Goal: Transaction & Acquisition: Obtain resource

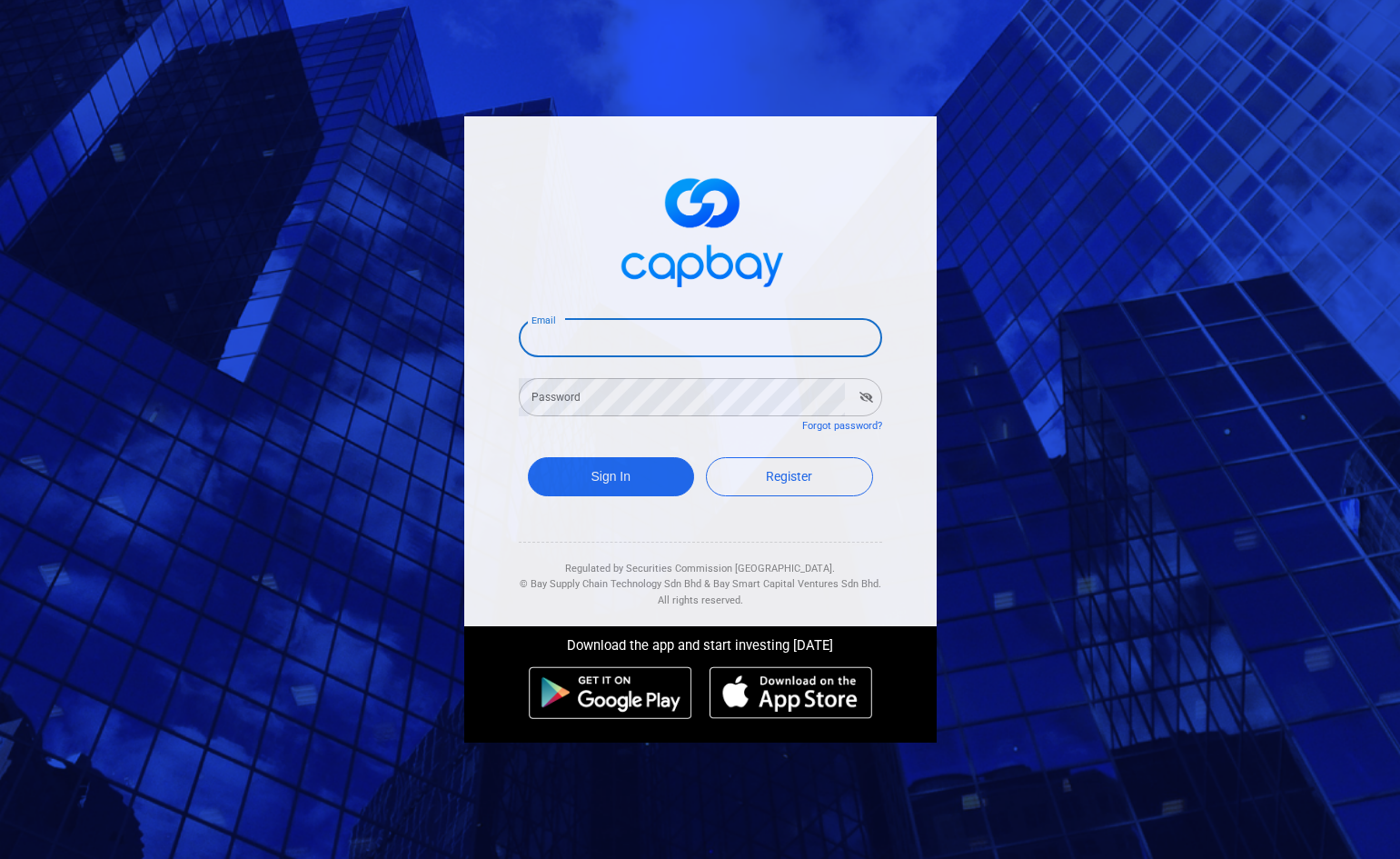
click at [600, 344] on input "Email" at bounding box center [700, 337] width 363 height 38
type input "yuekluhlim@gmail.com"
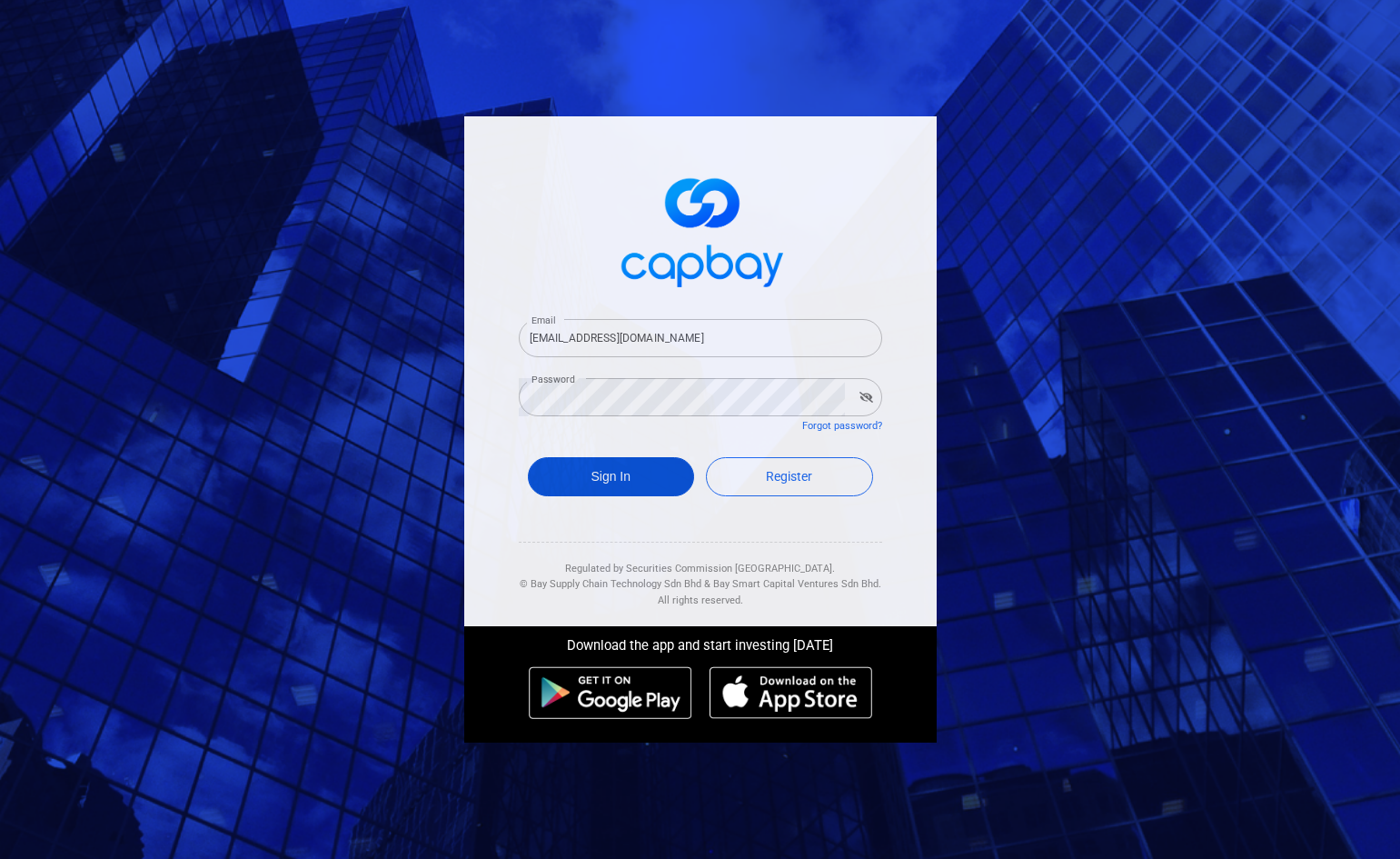
click at [637, 476] on button "Sign In" at bounding box center [611, 476] width 167 height 39
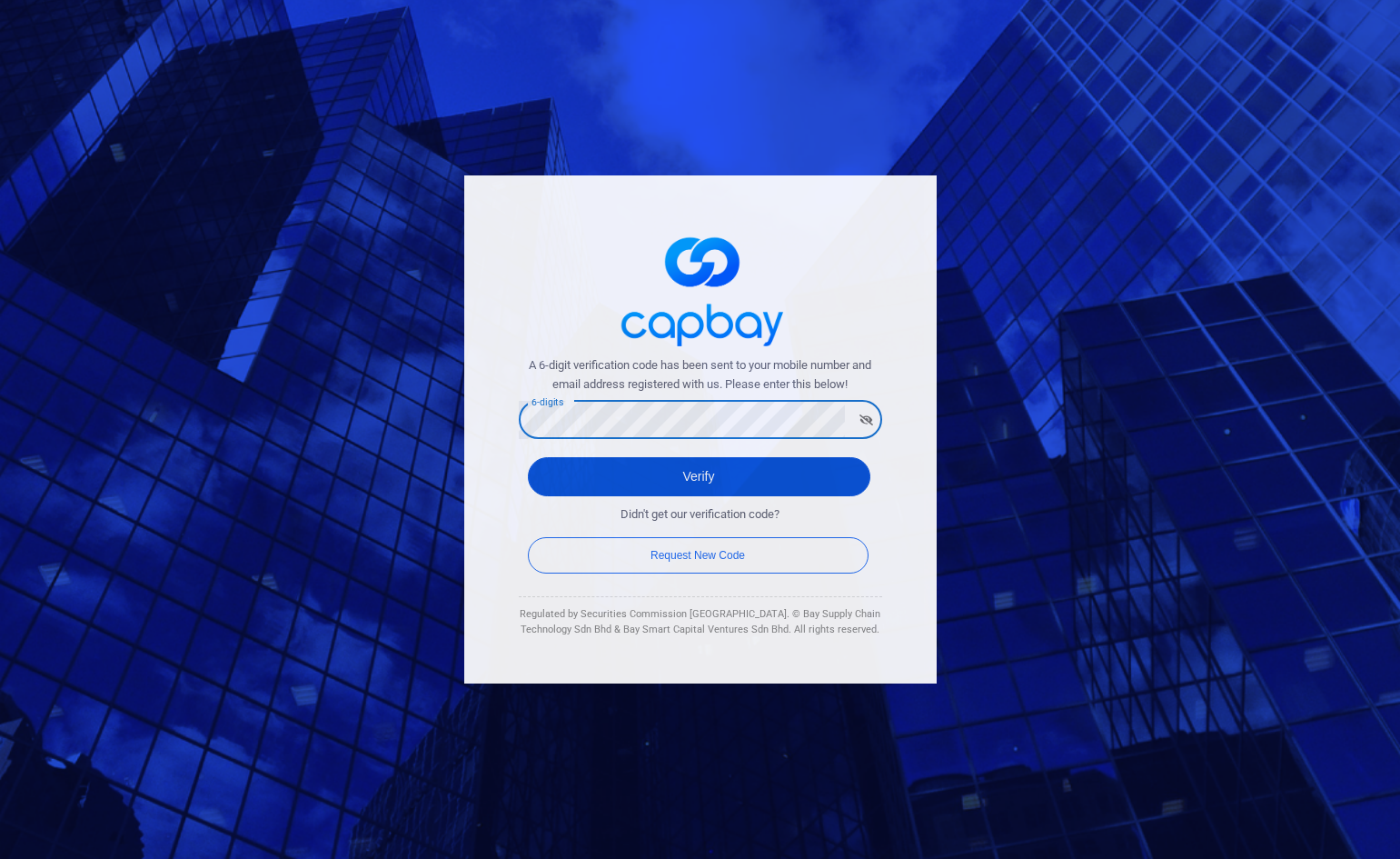
click at [720, 474] on button "Verify" at bounding box center [699, 476] width 342 height 39
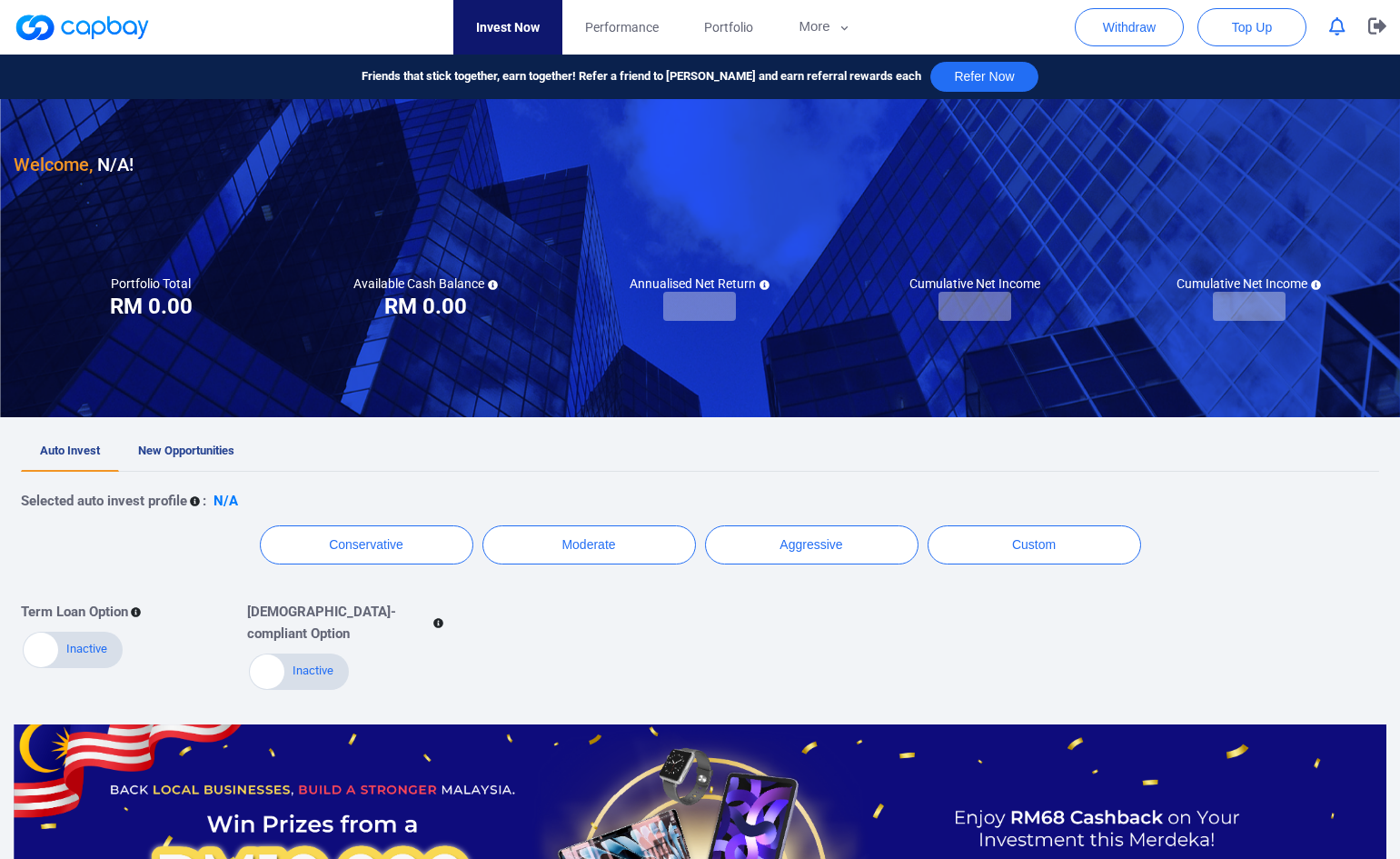
checkbox input "true"
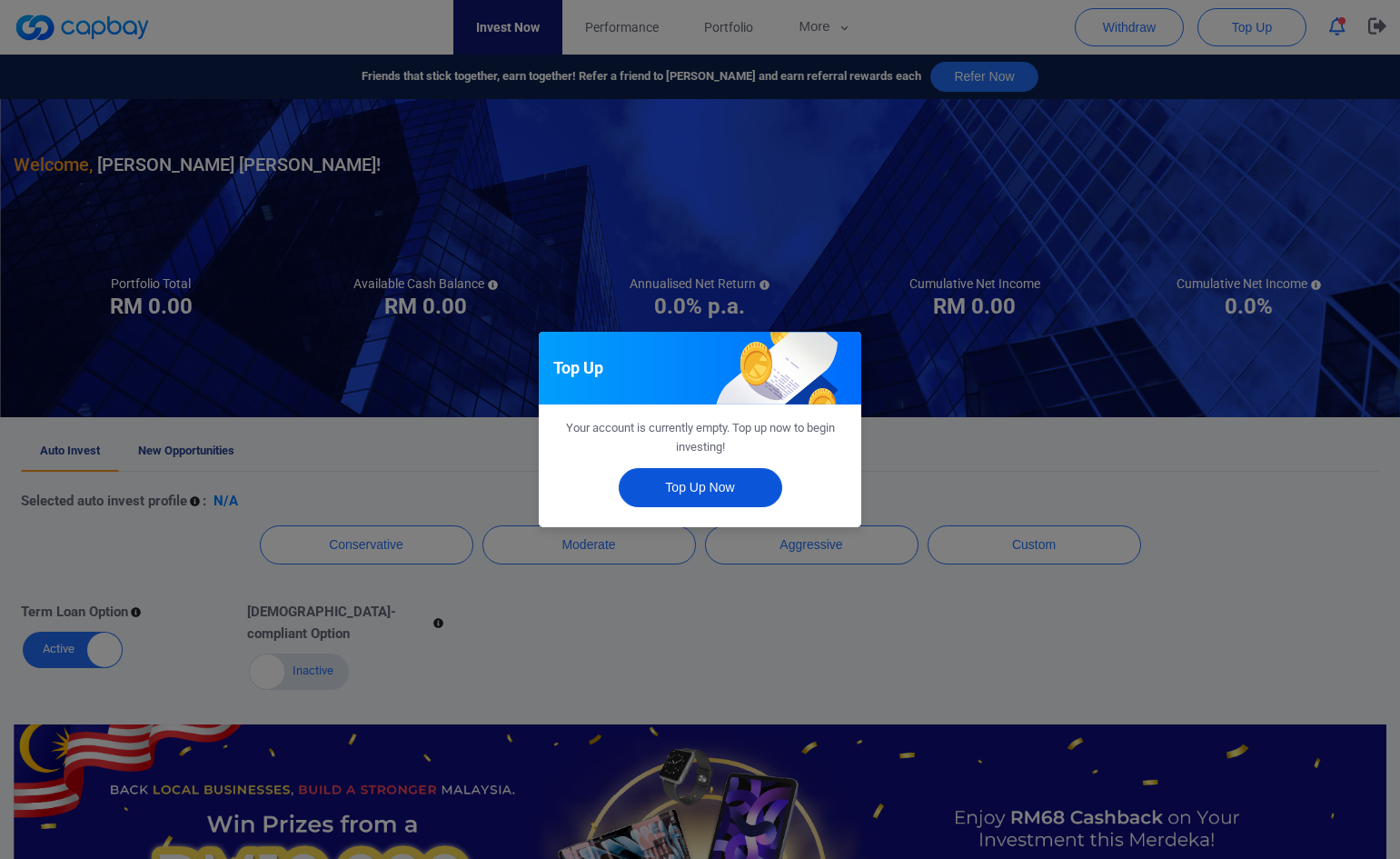
click at [695, 480] on button "Top Up Now" at bounding box center [700, 487] width 163 height 39
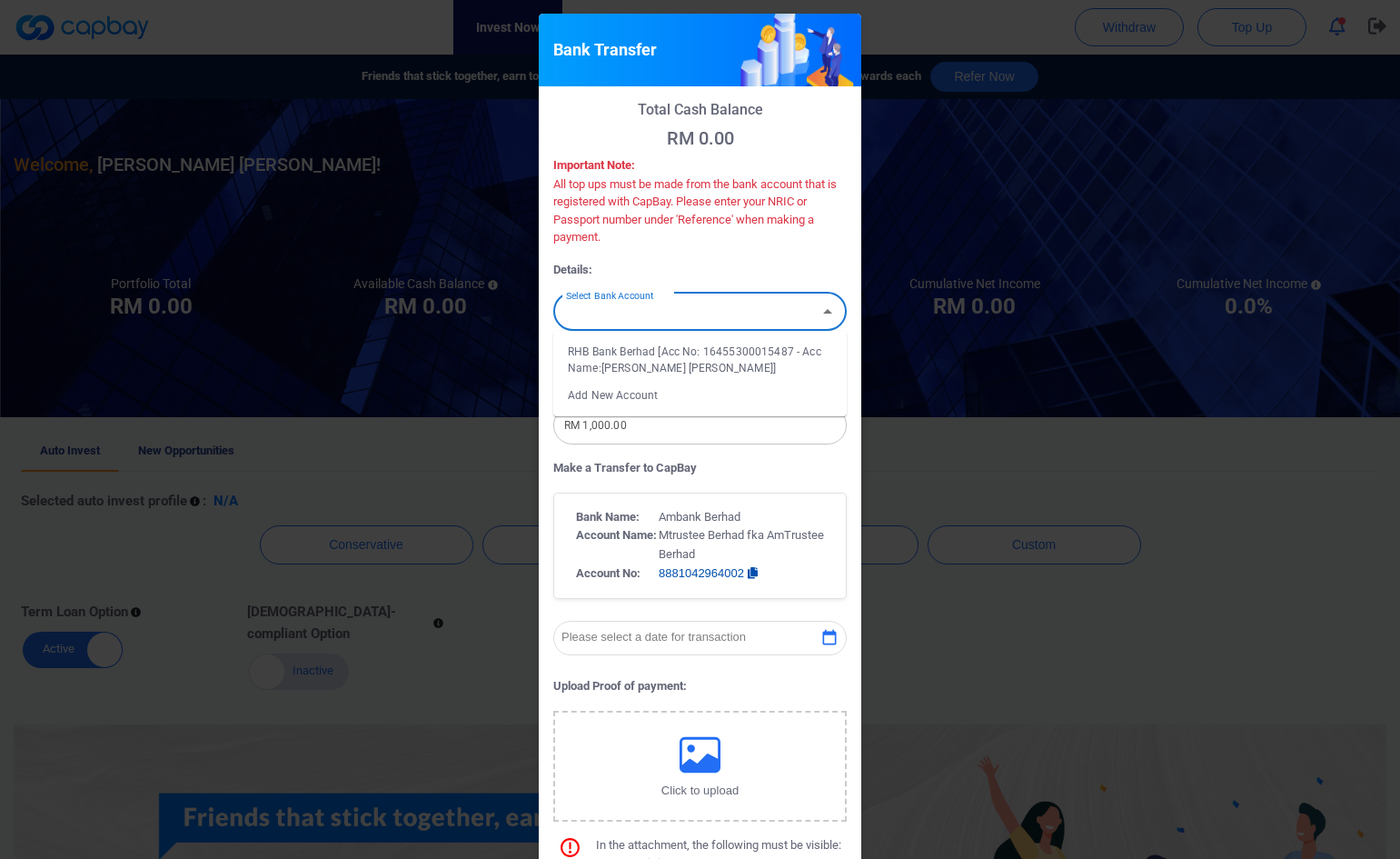
click at [700, 311] on input "Select Bank Account" at bounding box center [686, 312] width 253 height 34
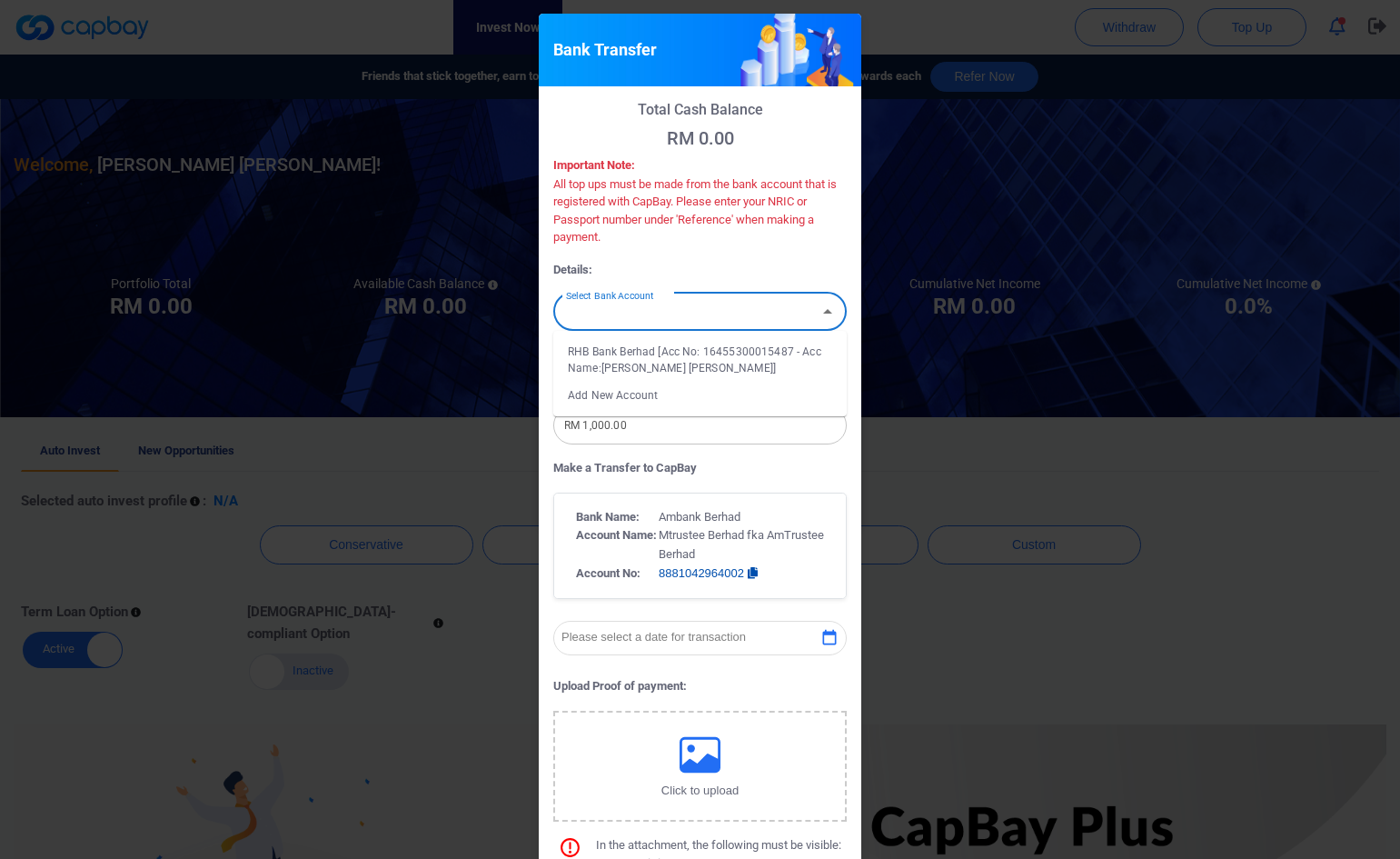
click at [700, 364] on li "RHB Bank Berhad [Acc No: 16455300015487 - Acc Name:[PERSON_NAME] [PERSON_NAME]]" at bounding box center [700, 360] width 294 height 44
type input "RHB Bank Berhad [Acc No: 16455300015487 - Acc Name:[PERSON_NAME] [PERSON_NAME]]"
click at [697, 368] on input "Select Transfer Type" at bounding box center [686, 369] width 253 height 34
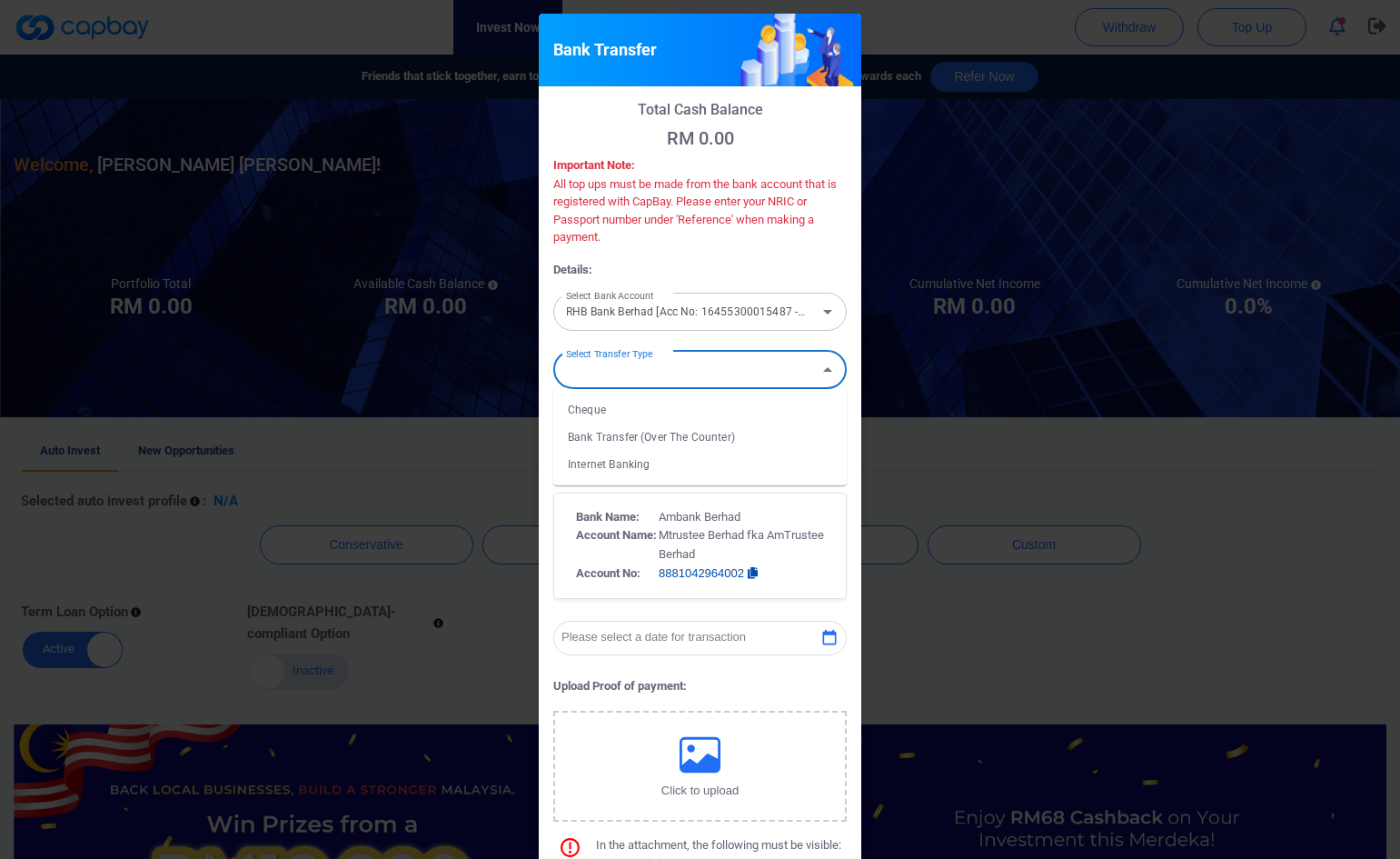
click at [680, 456] on li "Internet Banking" at bounding box center [700, 464] width 294 height 27
type input "Internet Banking"
click at [579, 430] on input "RM 1,000.00" at bounding box center [700, 425] width 294 height 38
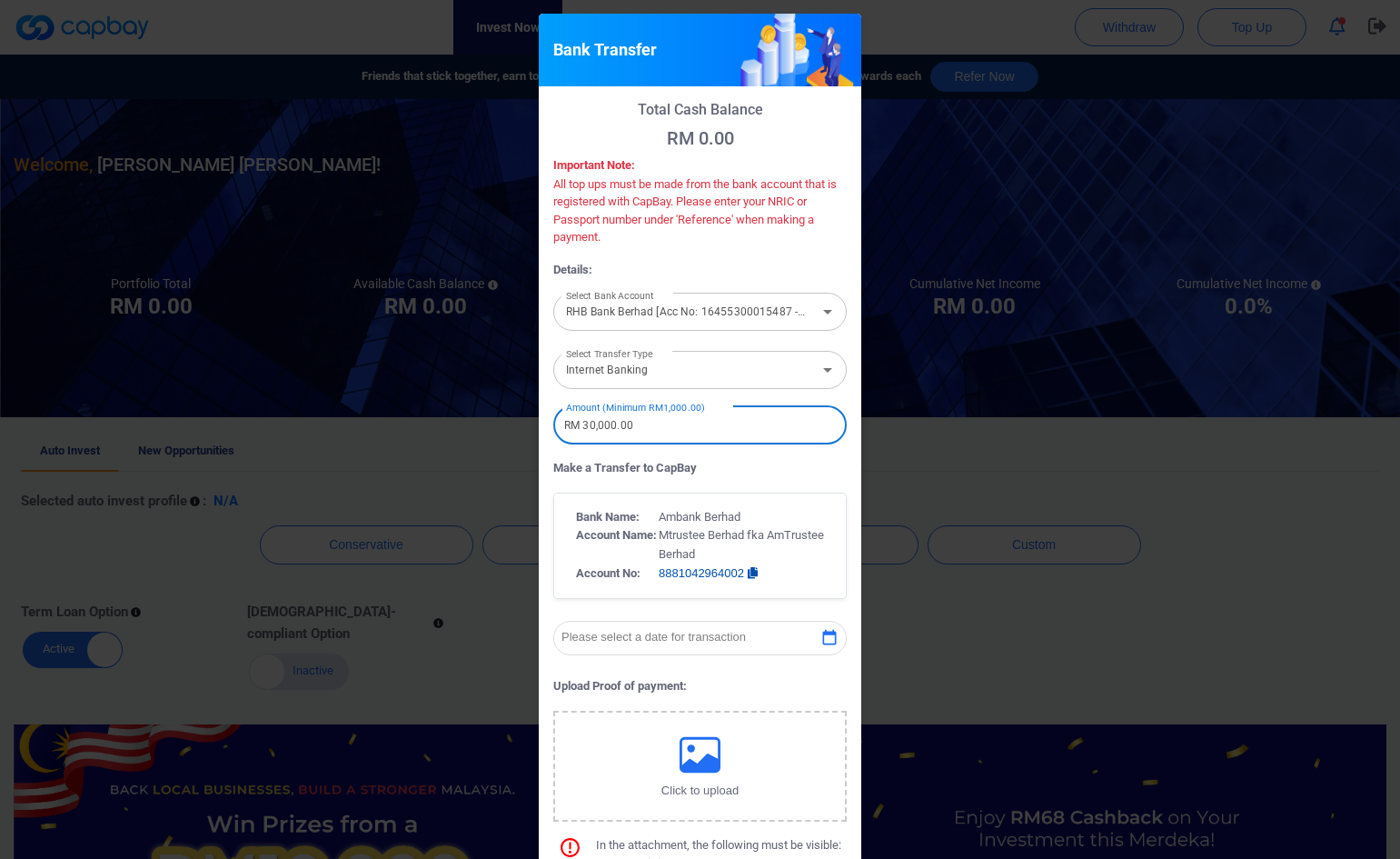
type input "RM 30,000.00"
click at [821, 643] on icon "button" at bounding box center [829, 638] width 18 height 18
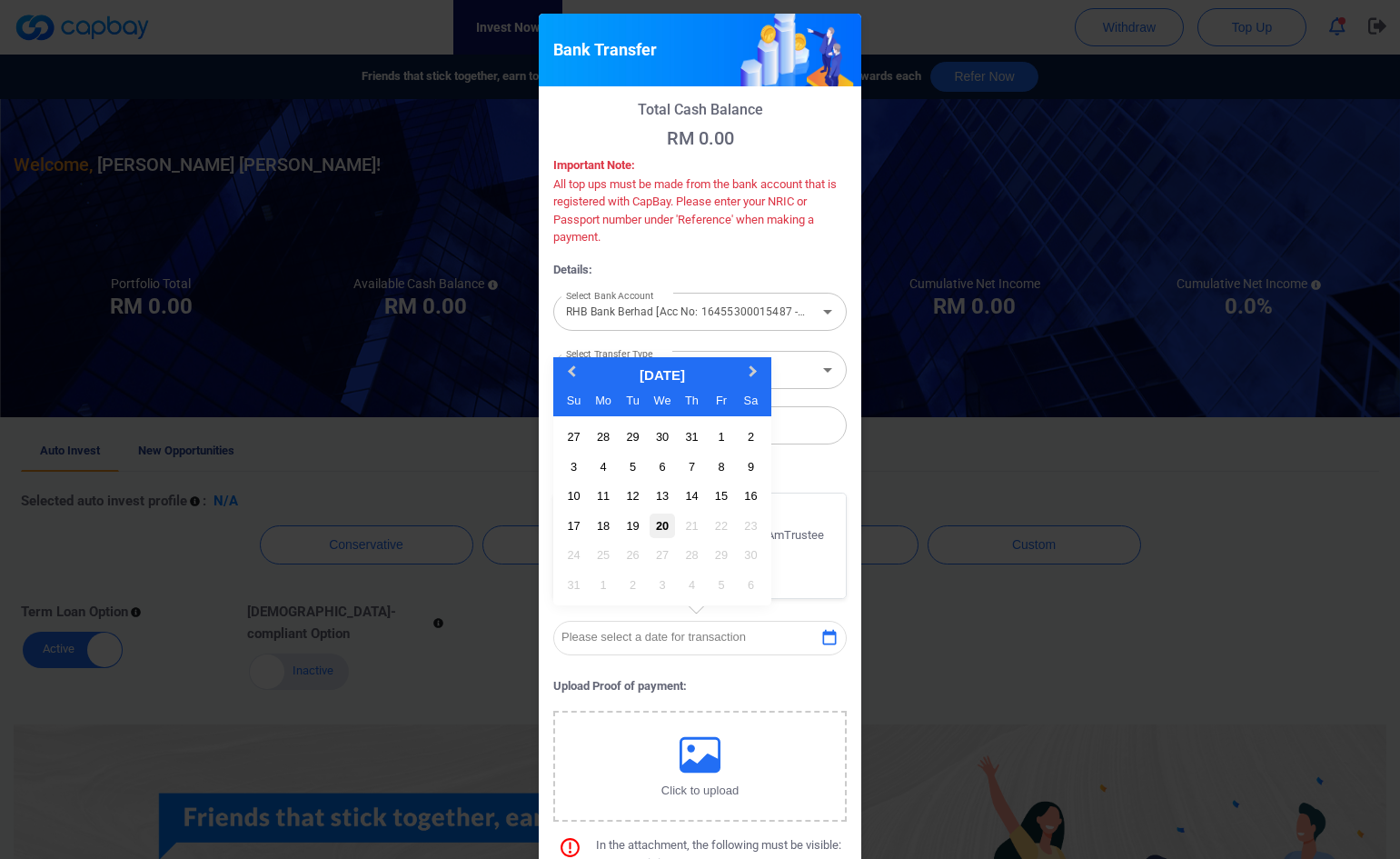
click at [656, 528] on div "20" at bounding box center [662, 526] width 25 height 25
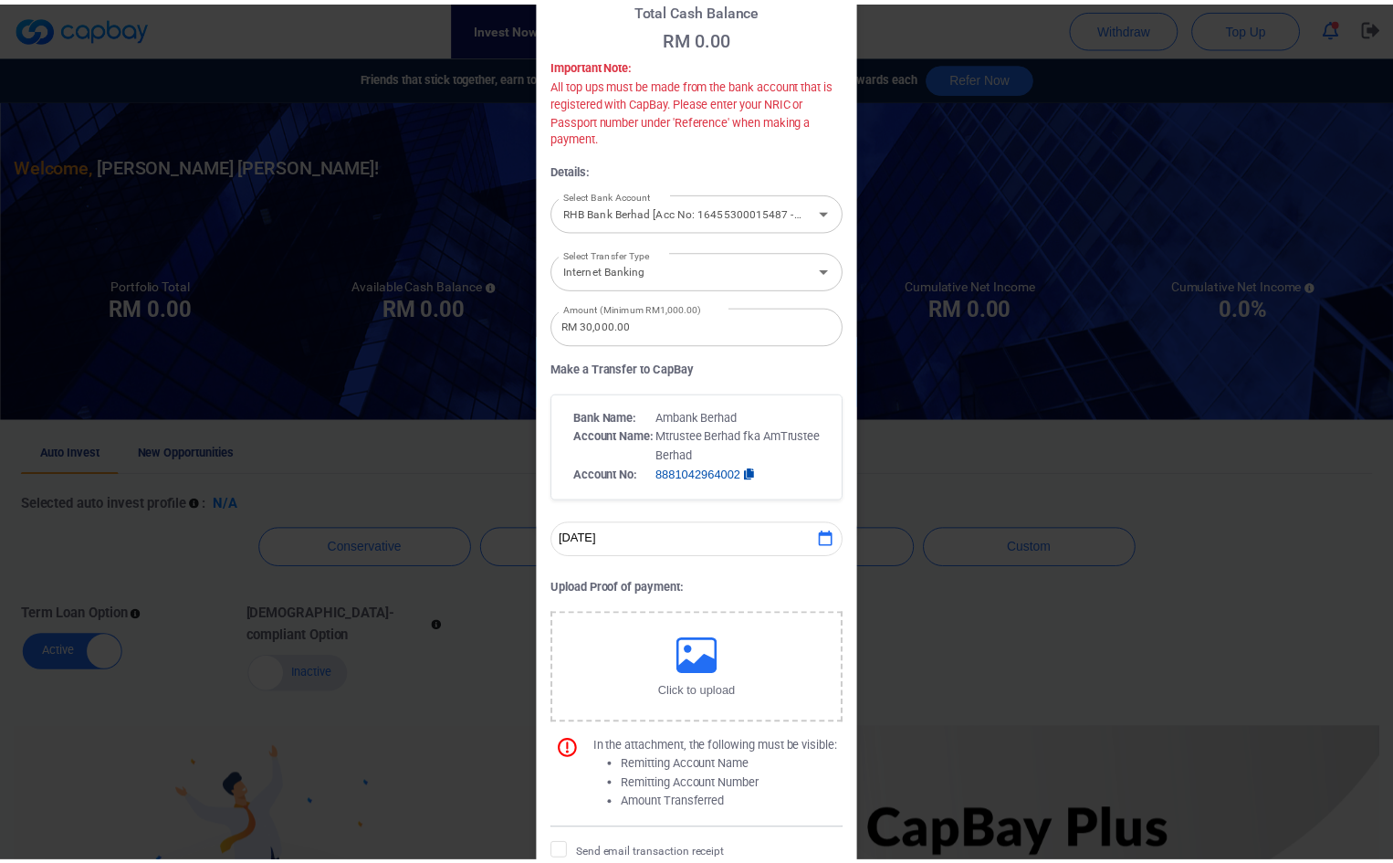
scroll to position [193, 0]
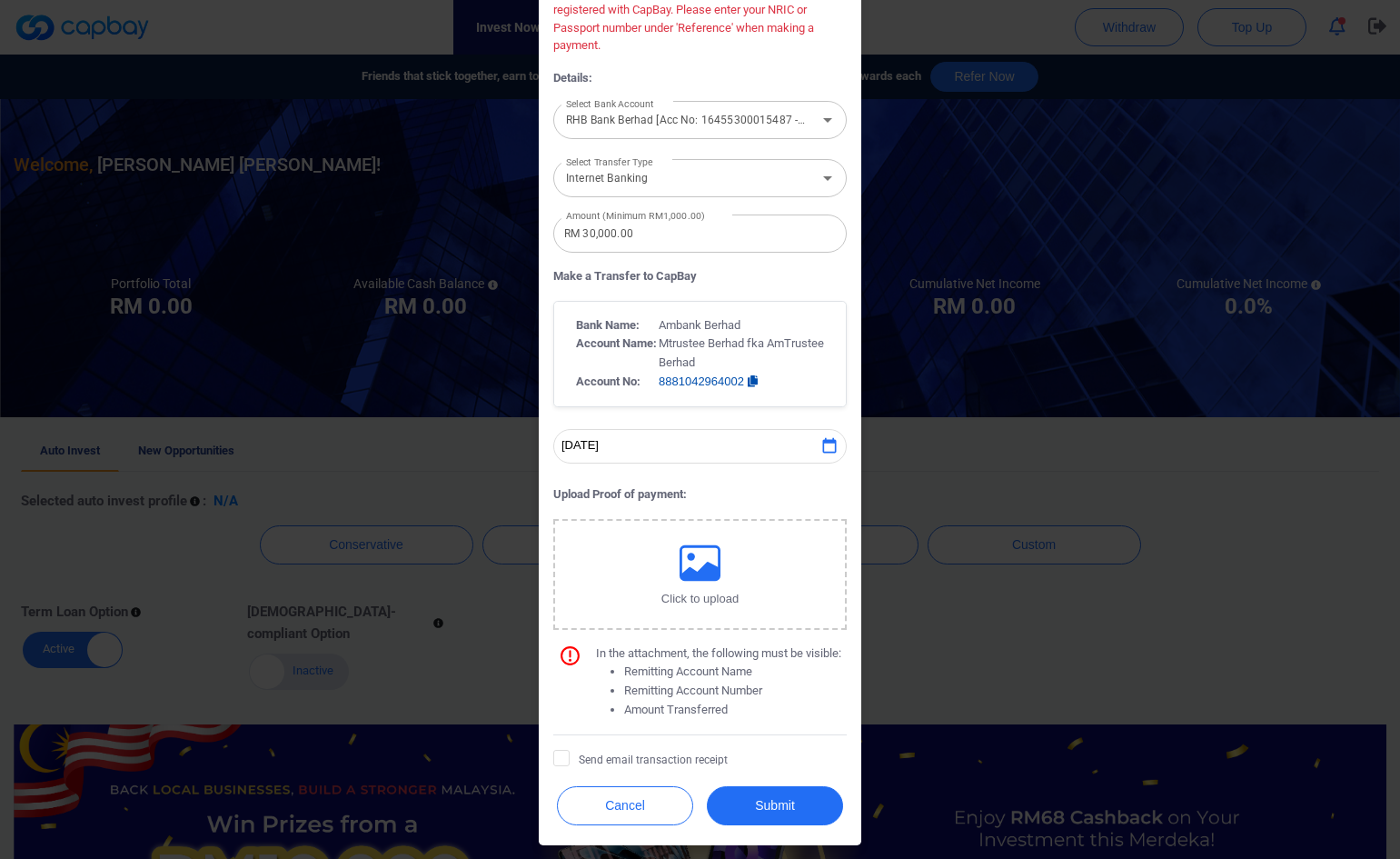
click at [452, 465] on div "Bank Transfer Total Cash Balance RM 0.00 Important Note: All top ups must be ma…" at bounding box center [700, 429] width 1400 height 859
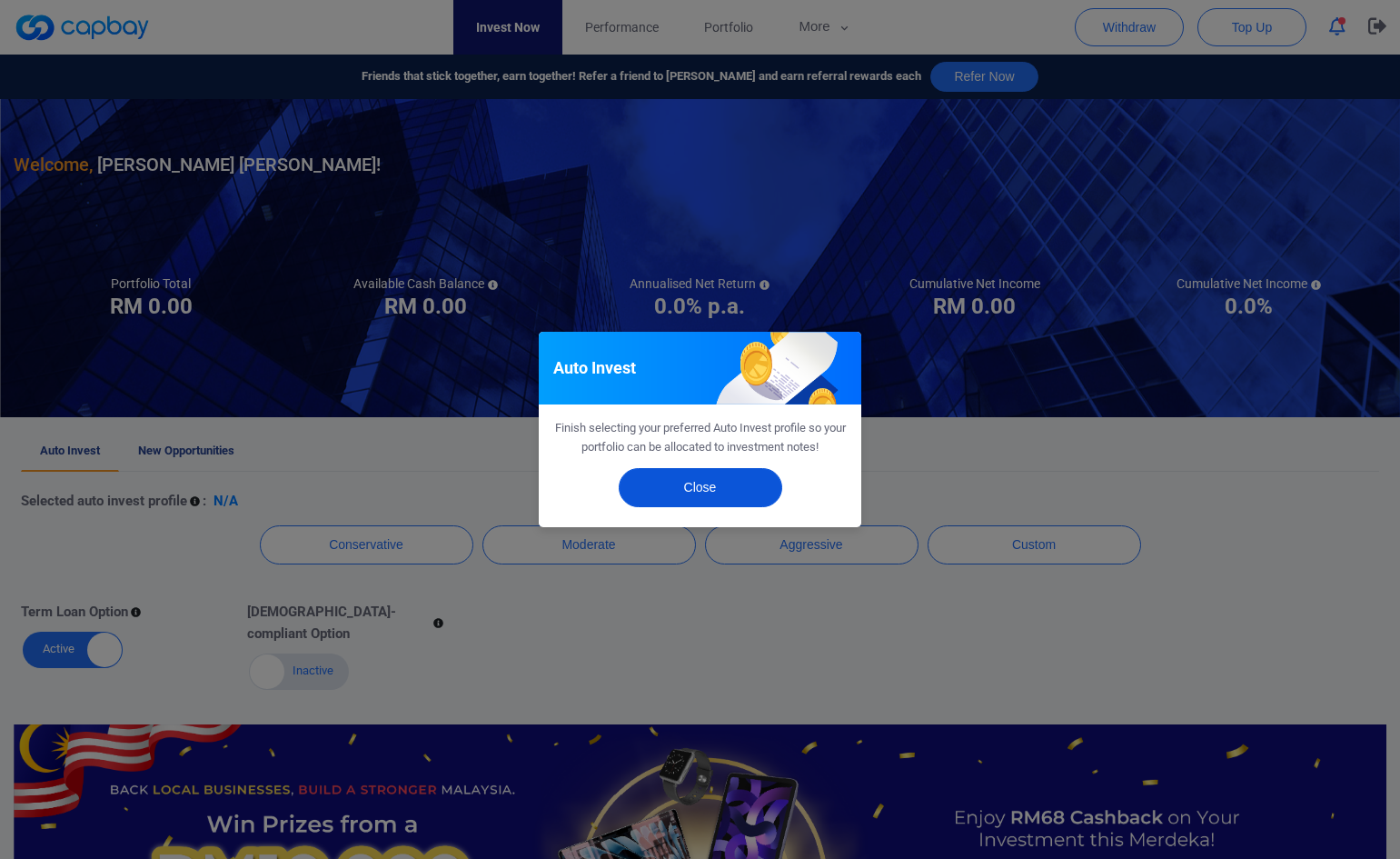
click at [714, 490] on button "Close" at bounding box center [700, 487] width 163 height 39
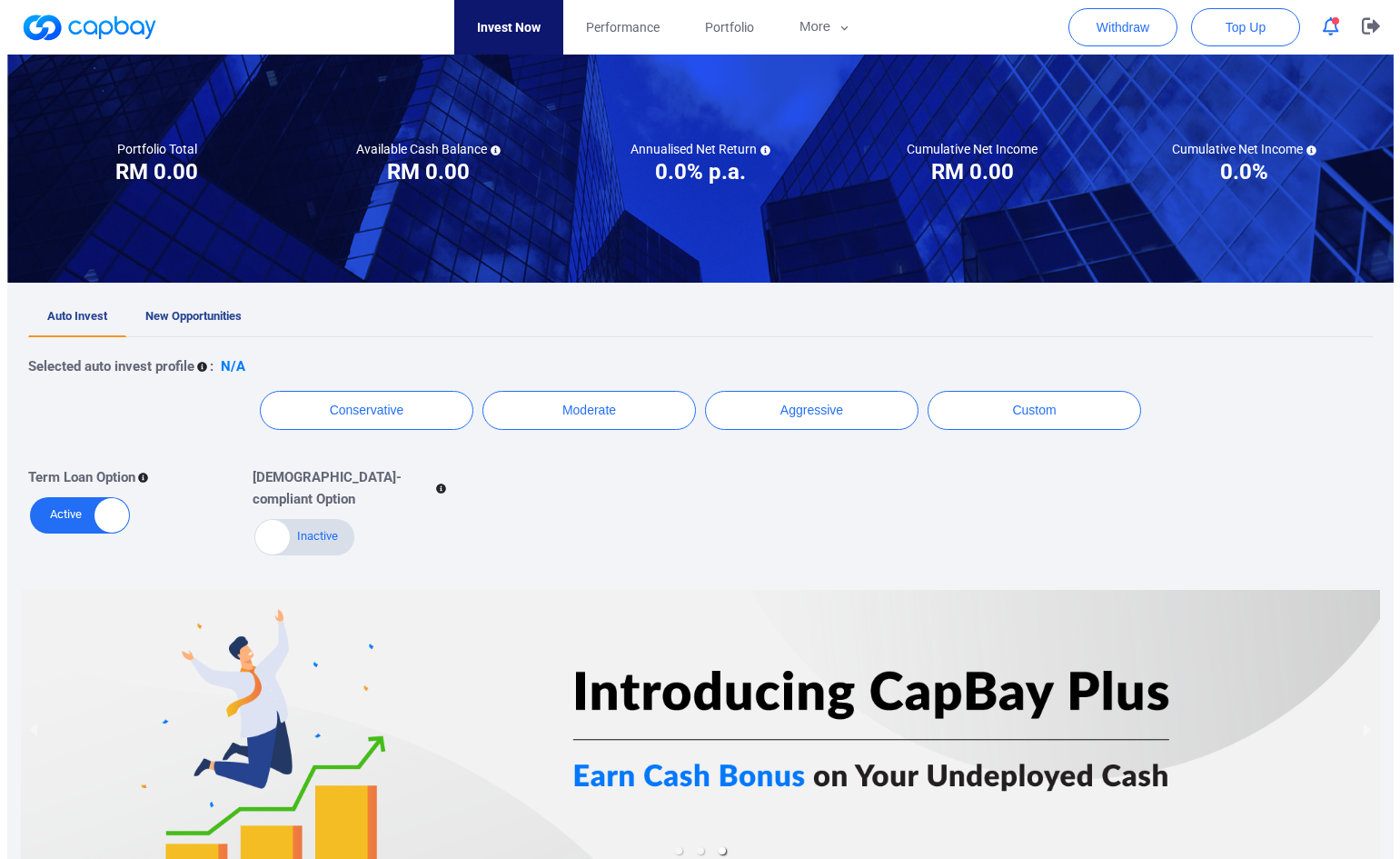
scroll to position [0, 0]
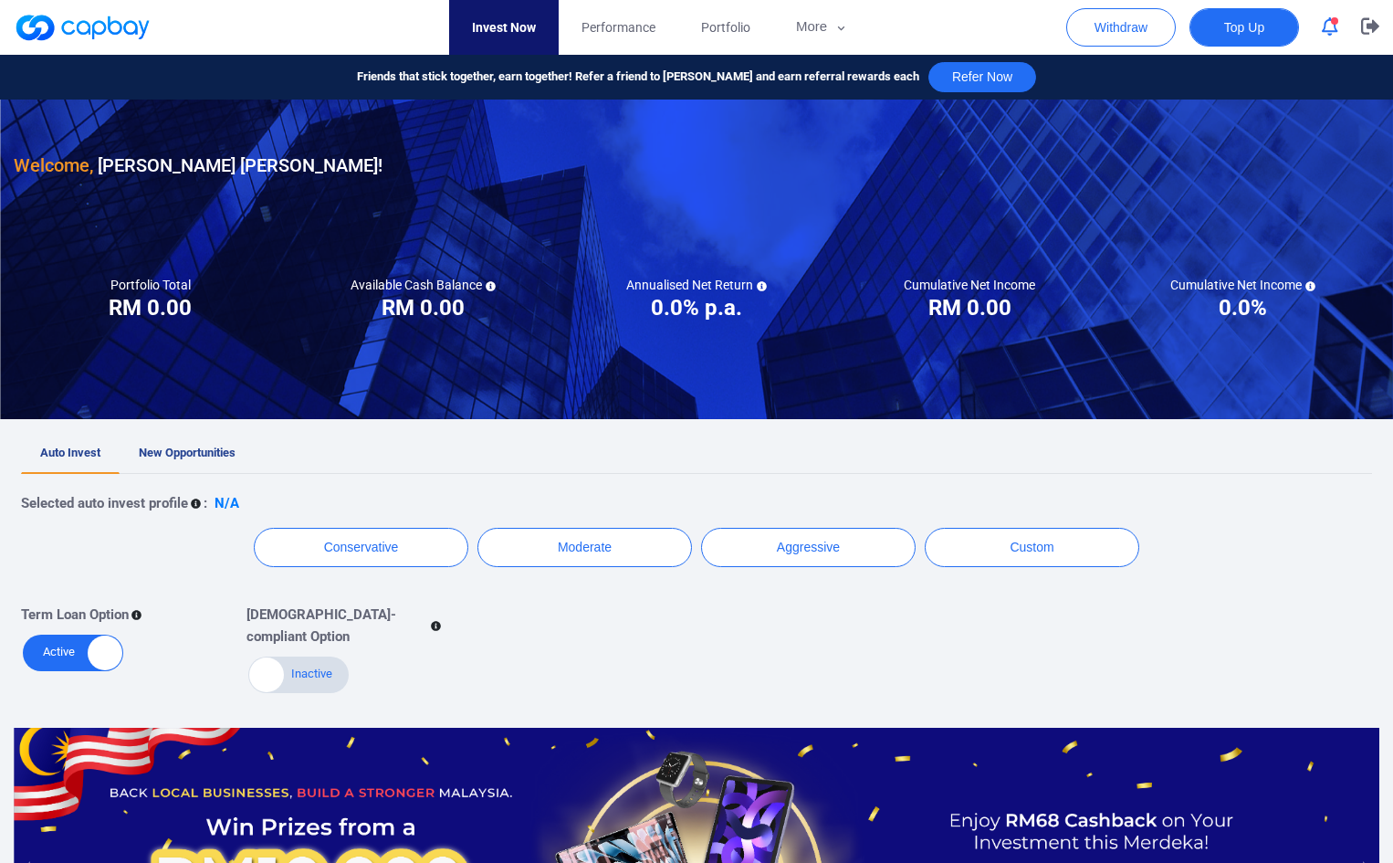
click at [1251, 22] on span "Top Up" at bounding box center [1244, 27] width 40 height 18
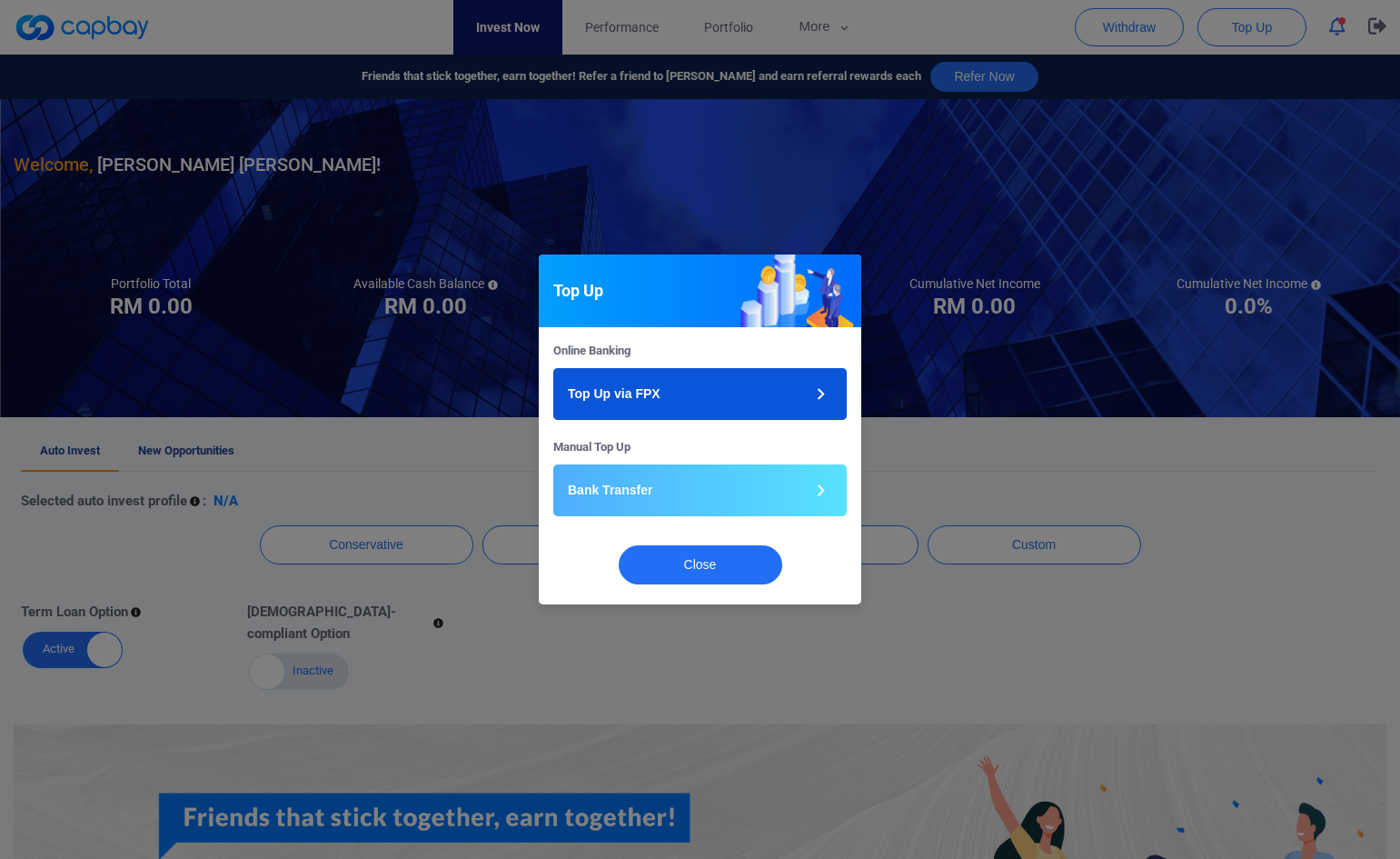
click at [722, 397] on button "Top Up via FPX" at bounding box center [700, 394] width 294 height 52
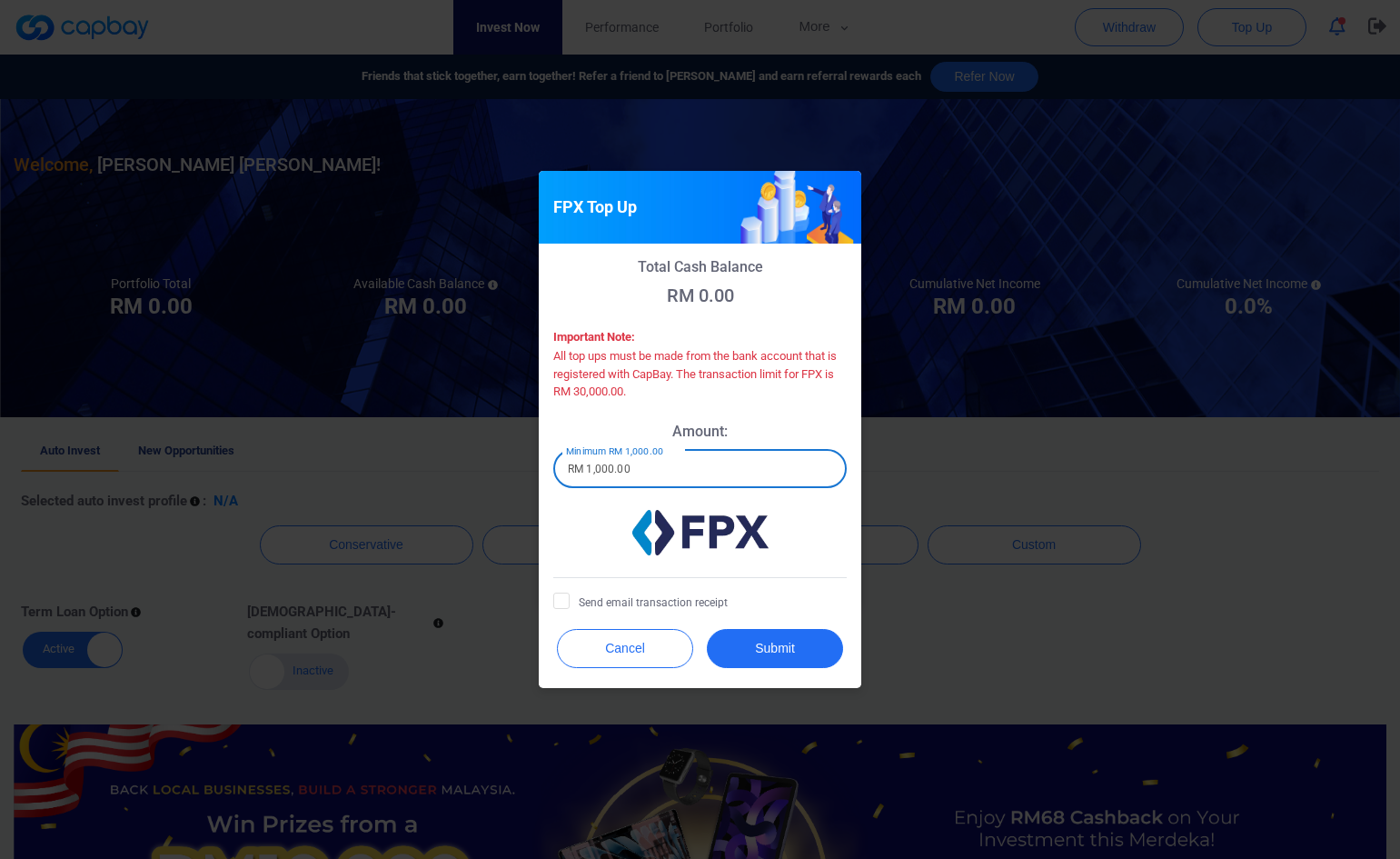
click at [650, 480] on input "RM 1,000.00" at bounding box center [700, 469] width 294 height 38
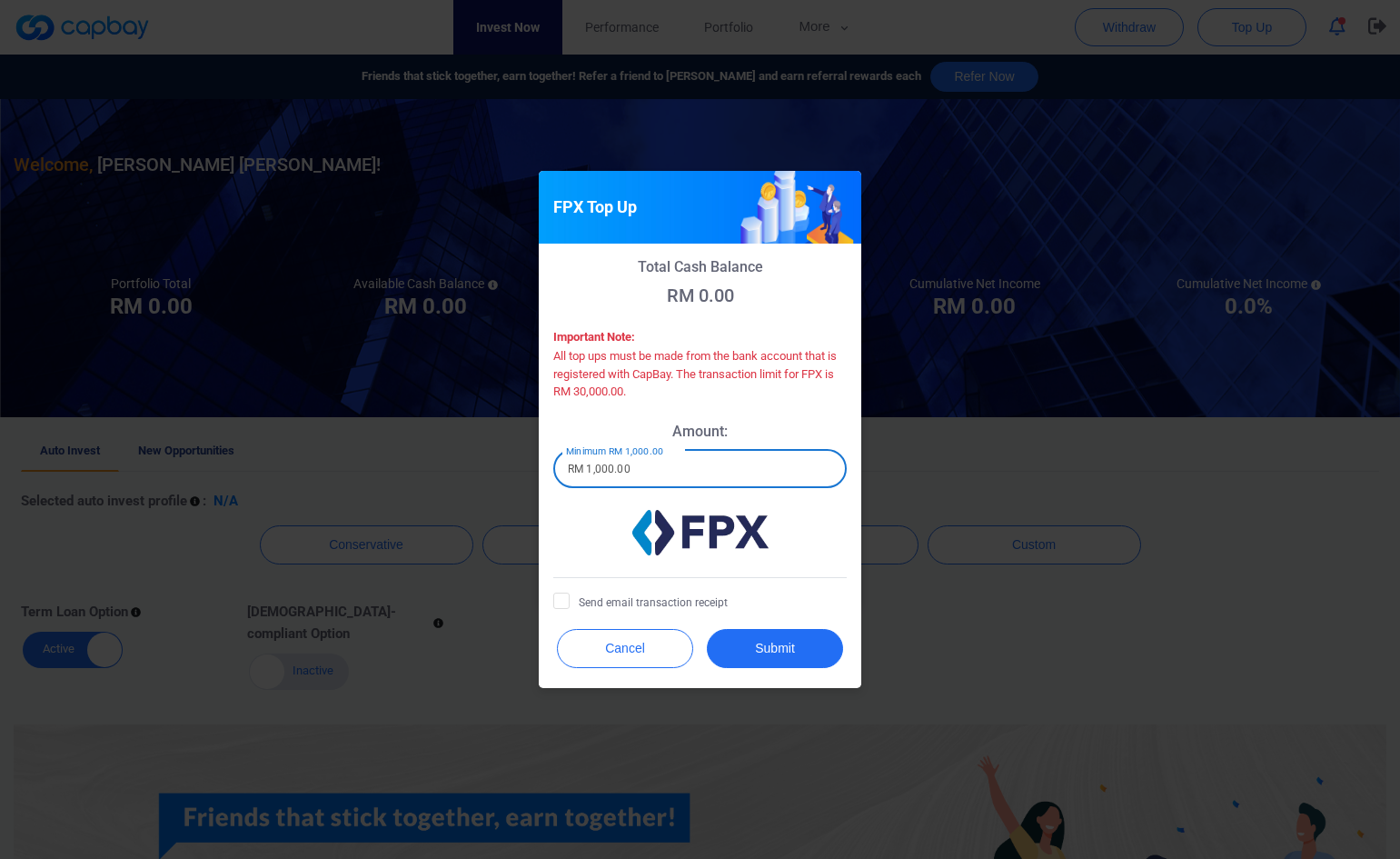
click at [611, 468] on input "RM 1,000.00" at bounding box center [700, 469] width 294 height 38
click at [583, 474] on input "RM 1,000.00" at bounding box center [700, 469] width 294 height 38
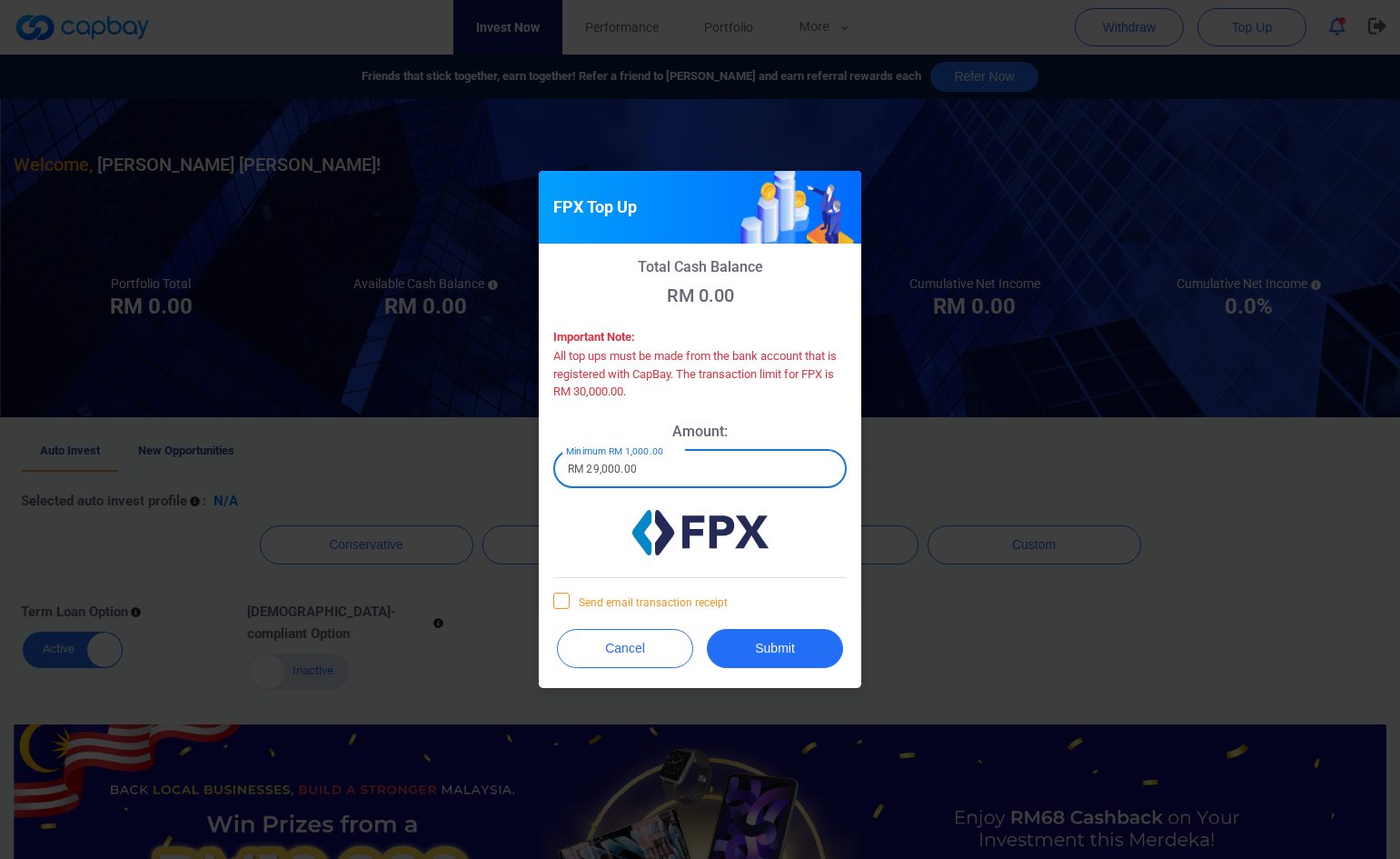
type input "RM 29,000.00"
click at [680, 605] on span "Send email transaction receipt" at bounding box center [640, 601] width 174 height 18
click at [0, 0] on input "Send email transaction receipt" at bounding box center [0, 0] width 0 height 0
click at [757, 651] on button "Submit" at bounding box center [774, 648] width 136 height 39
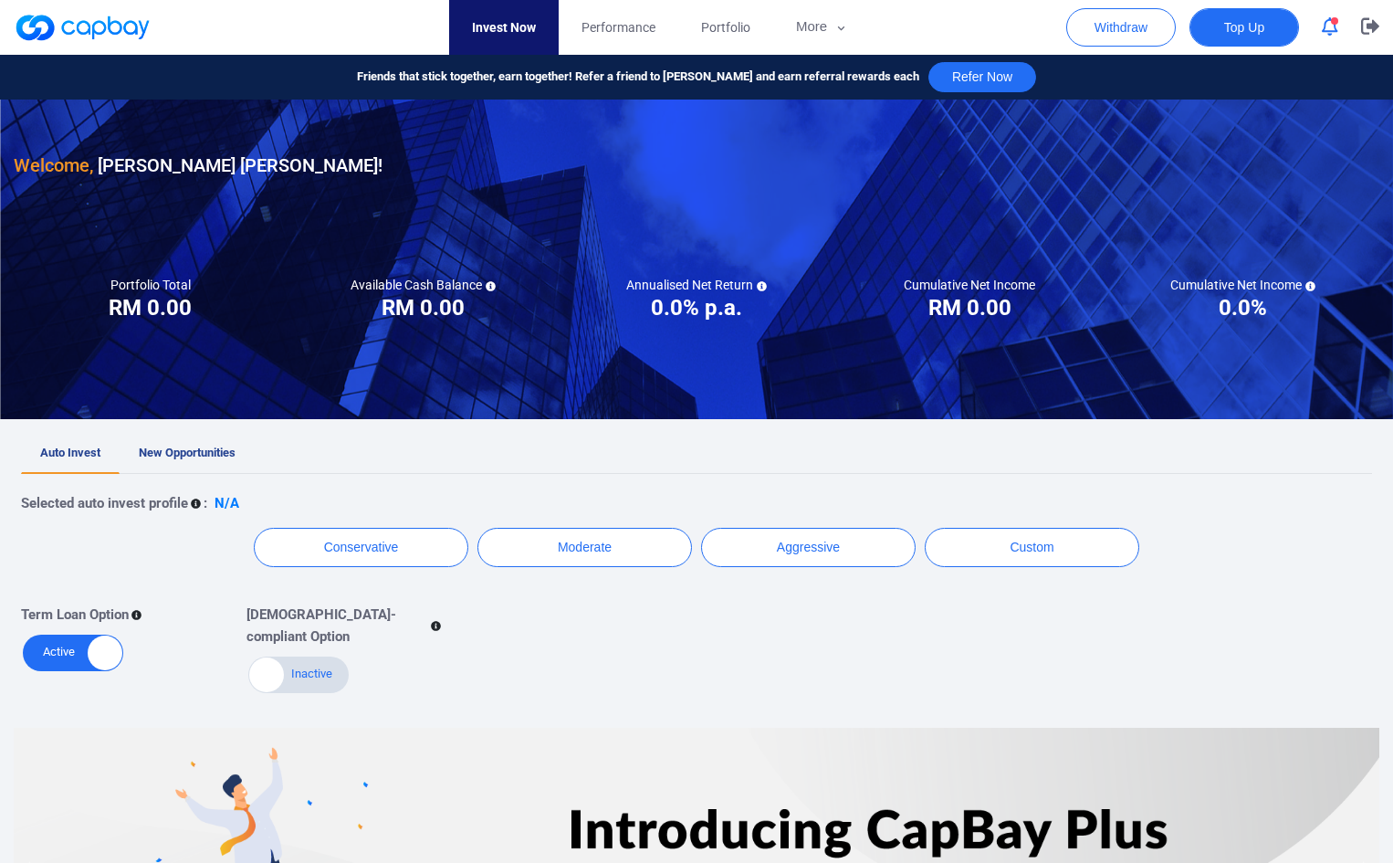
click at [1224, 20] on span "Top Up" at bounding box center [1244, 27] width 40 height 18
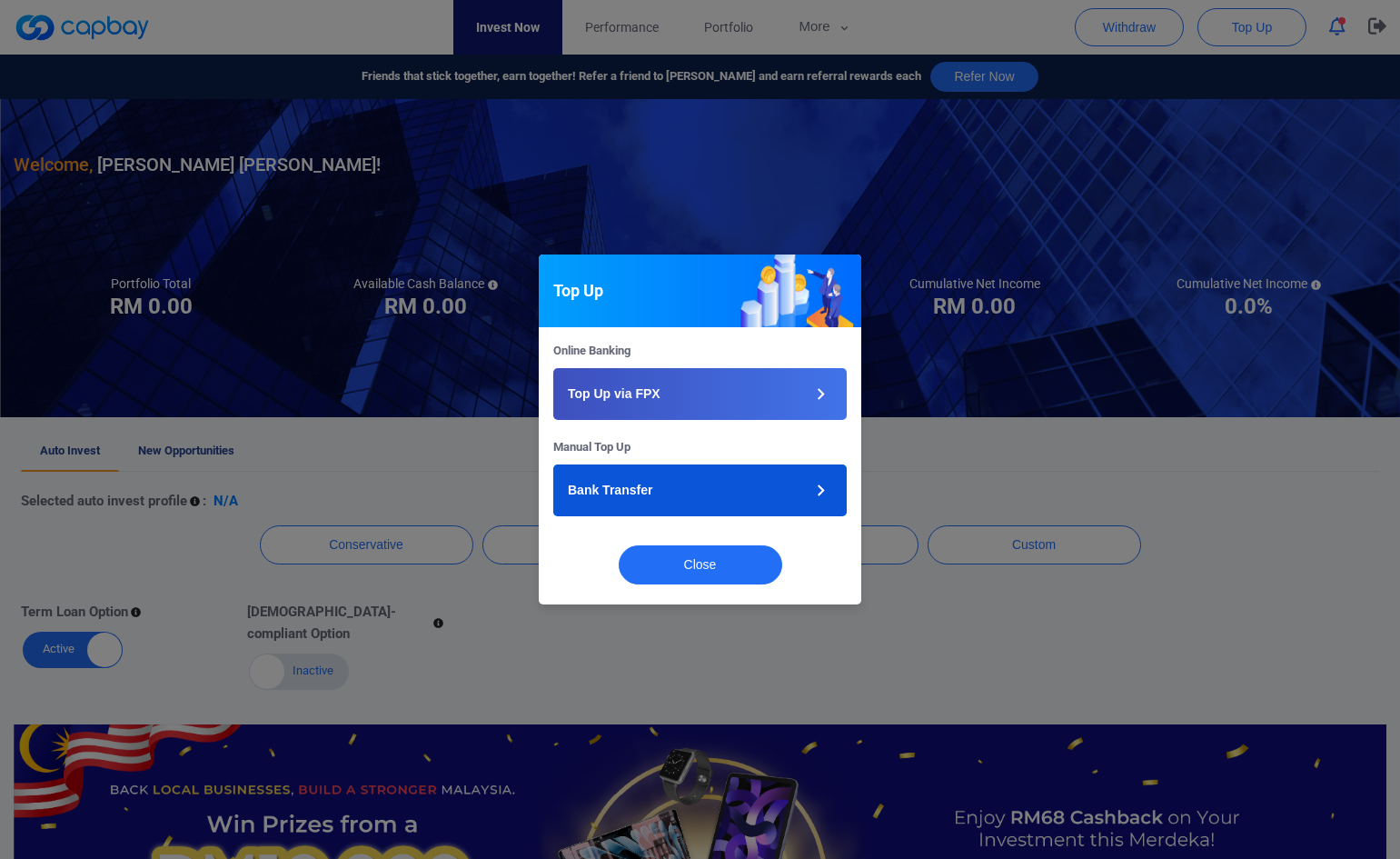
click at [764, 494] on button "Bank Transfer" at bounding box center [700, 491] width 294 height 52
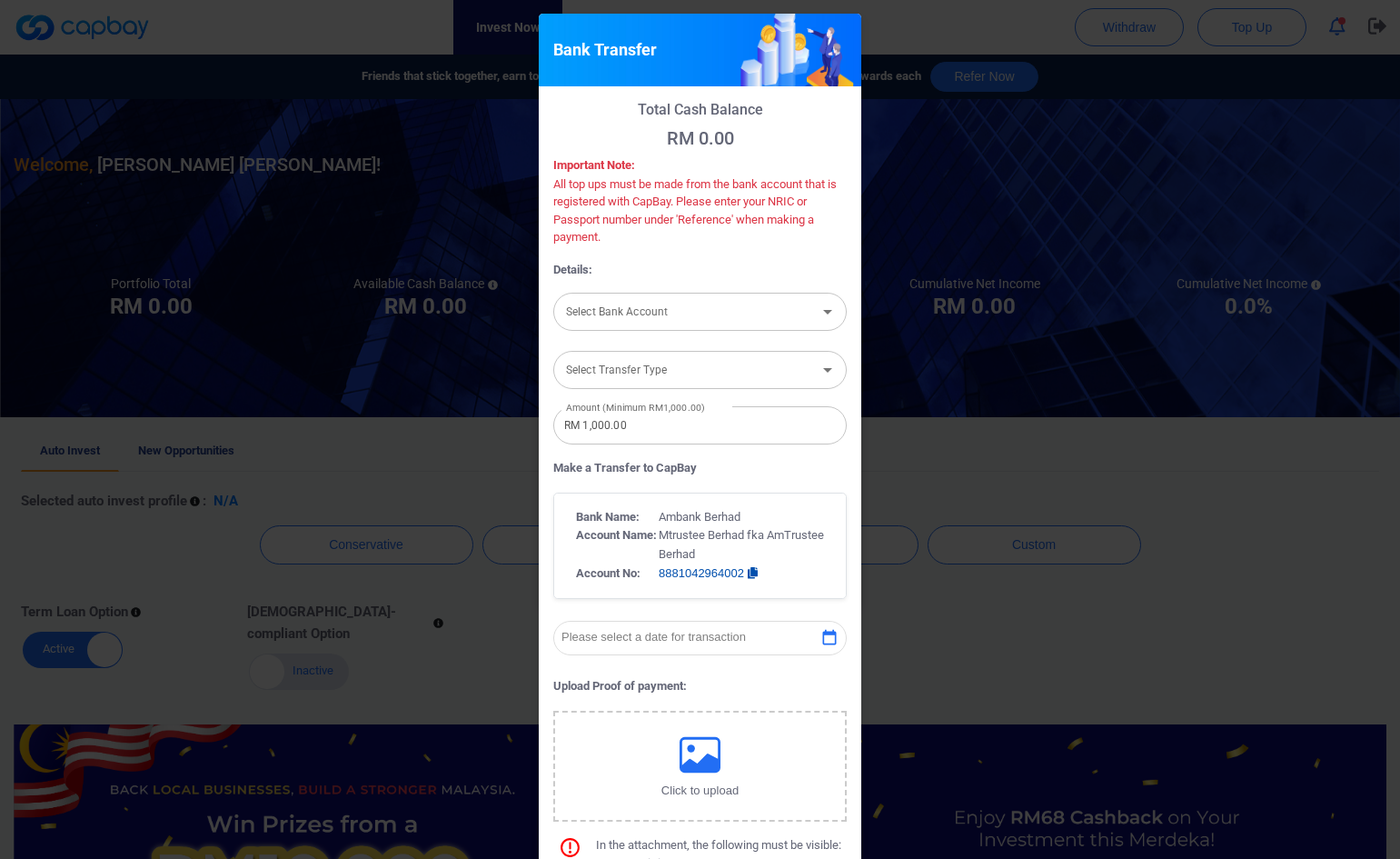
click at [735, 316] on input "Select Bank Account" at bounding box center [686, 312] width 253 height 34
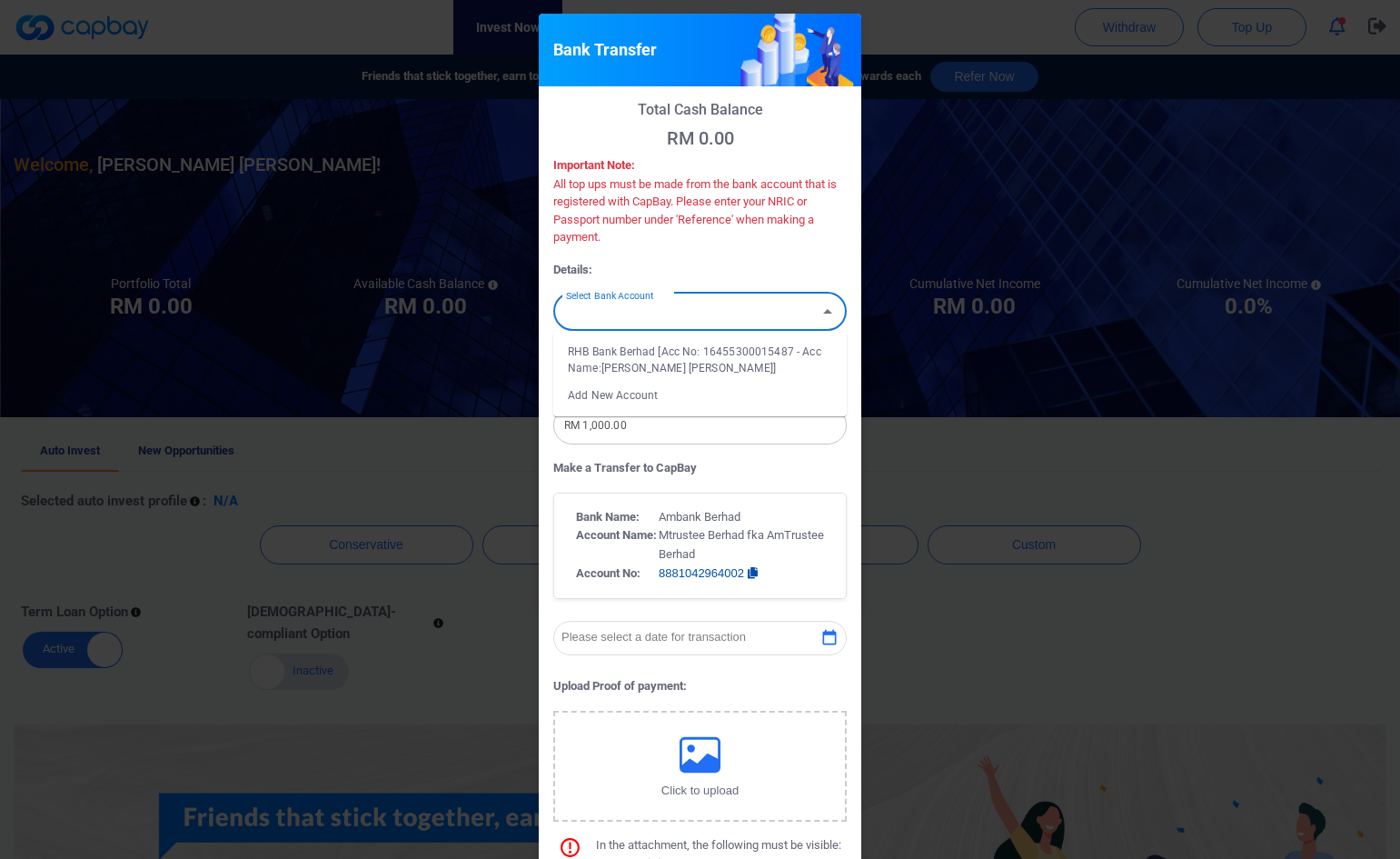
click at [823, 317] on icon "Close" at bounding box center [828, 312] width 22 height 22
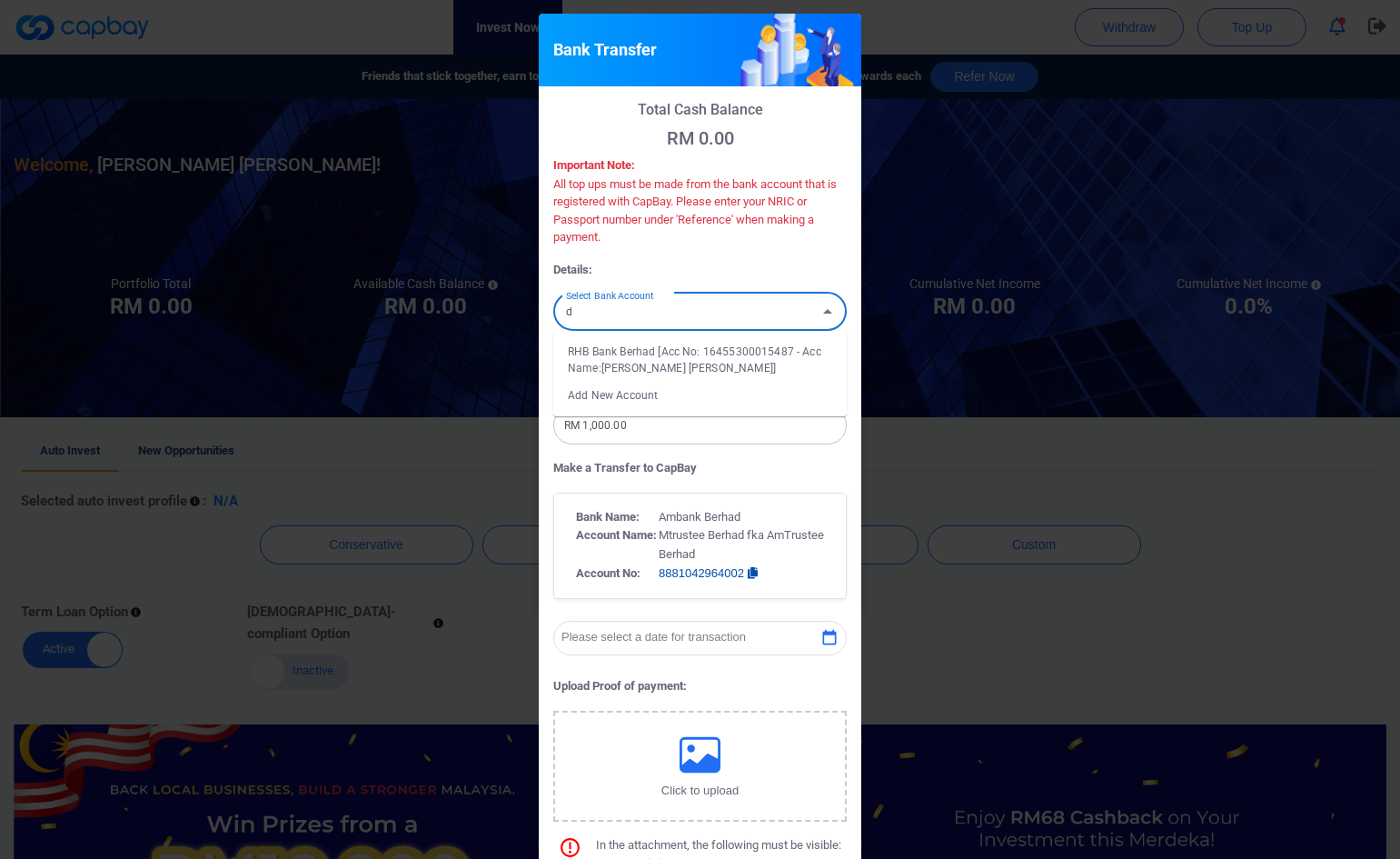
click at [639, 362] on li "RHB Bank Berhad [Acc No: 16455300015487 - Acc Name:[PERSON_NAME] [PERSON_NAME]]" at bounding box center [700, 360] width 294 height 44
click at [824, 371] on icon "Open" at bounding box center [828, 370] width 22 height 22
type input "RHB Bank Berhad [Acc No: 16455300015487 - Acc Name:[PERSON_NAME] [PERSON_NAME]]"
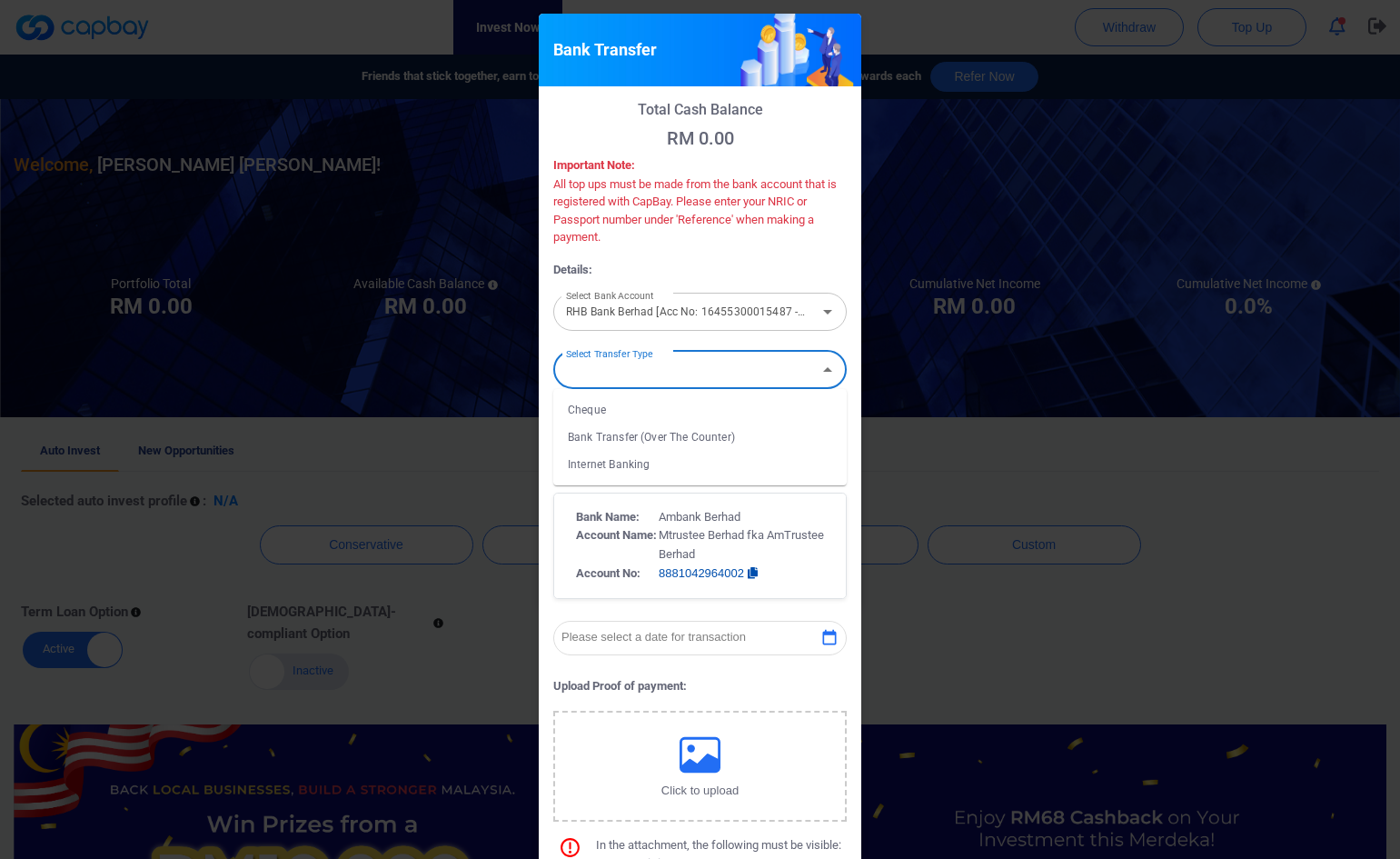
click at [694, 460] on li "Internet Banking" at bounding box center [700, 464] width 294 height 27
type input "Internet Banking"
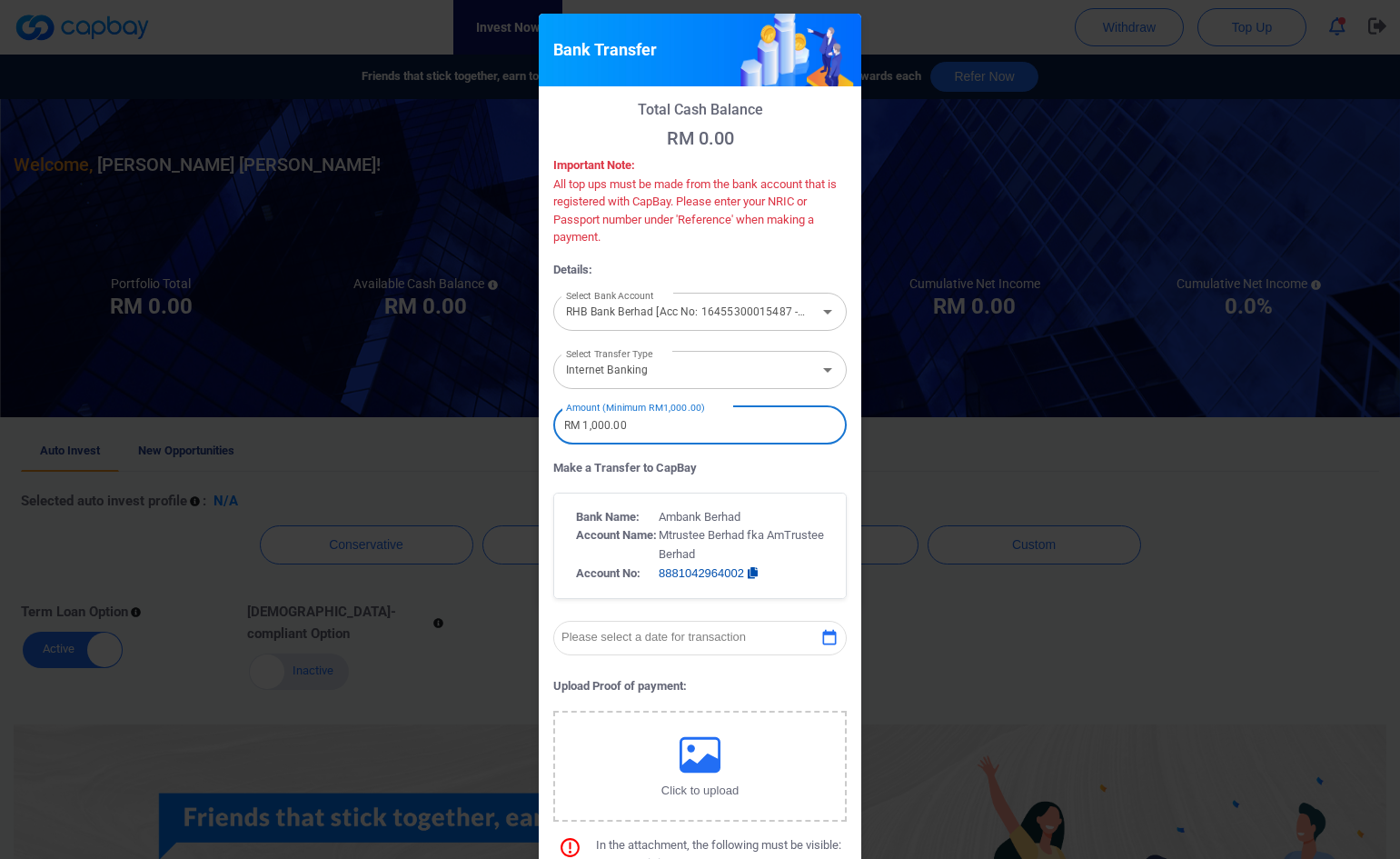
click at [693, 425] on input "RM 1,000.00" at bounding box center [700, 425] width 294 height 38
click at [577, 430] on input "RM 1,000.00" at bounding box center [700, 425] width 294 height 38
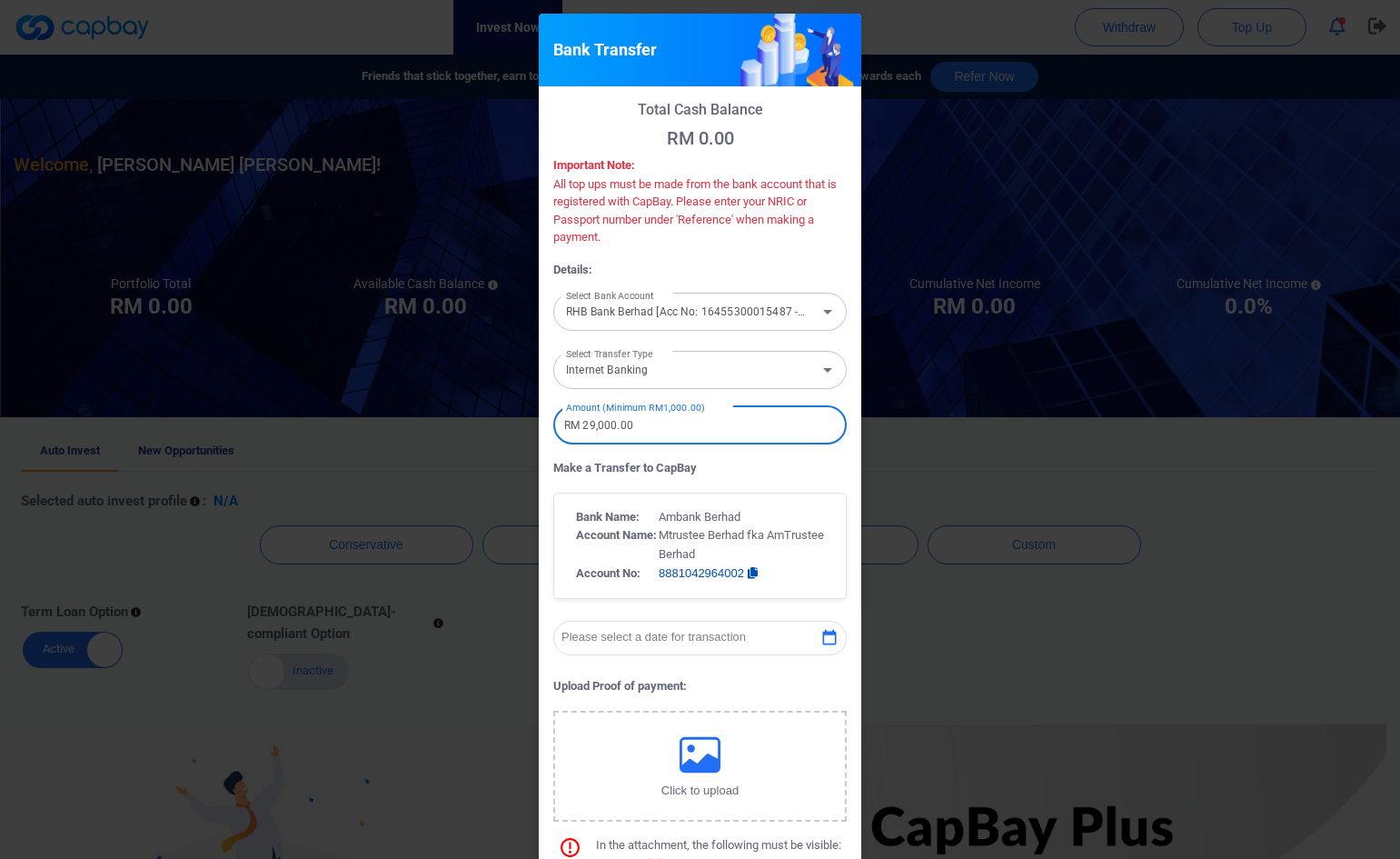
type input "RM 29,000.00"
click at [702, 642] on p "Please select a date for transaction" at bounding box center [653, 638] width 184 height 14
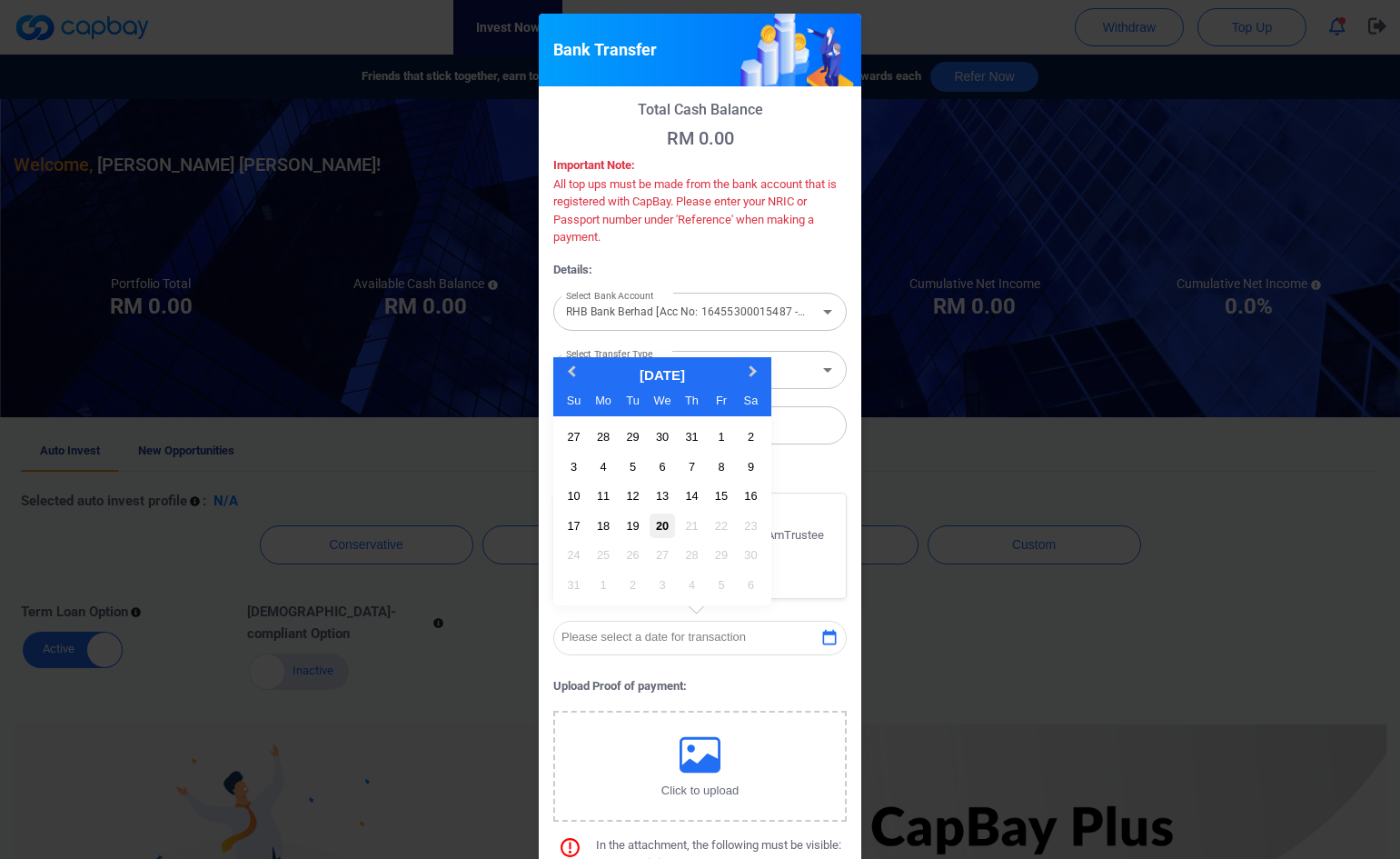
click at [655, 523] on div "20" at bounding box center [662, 526] width 25 height 25
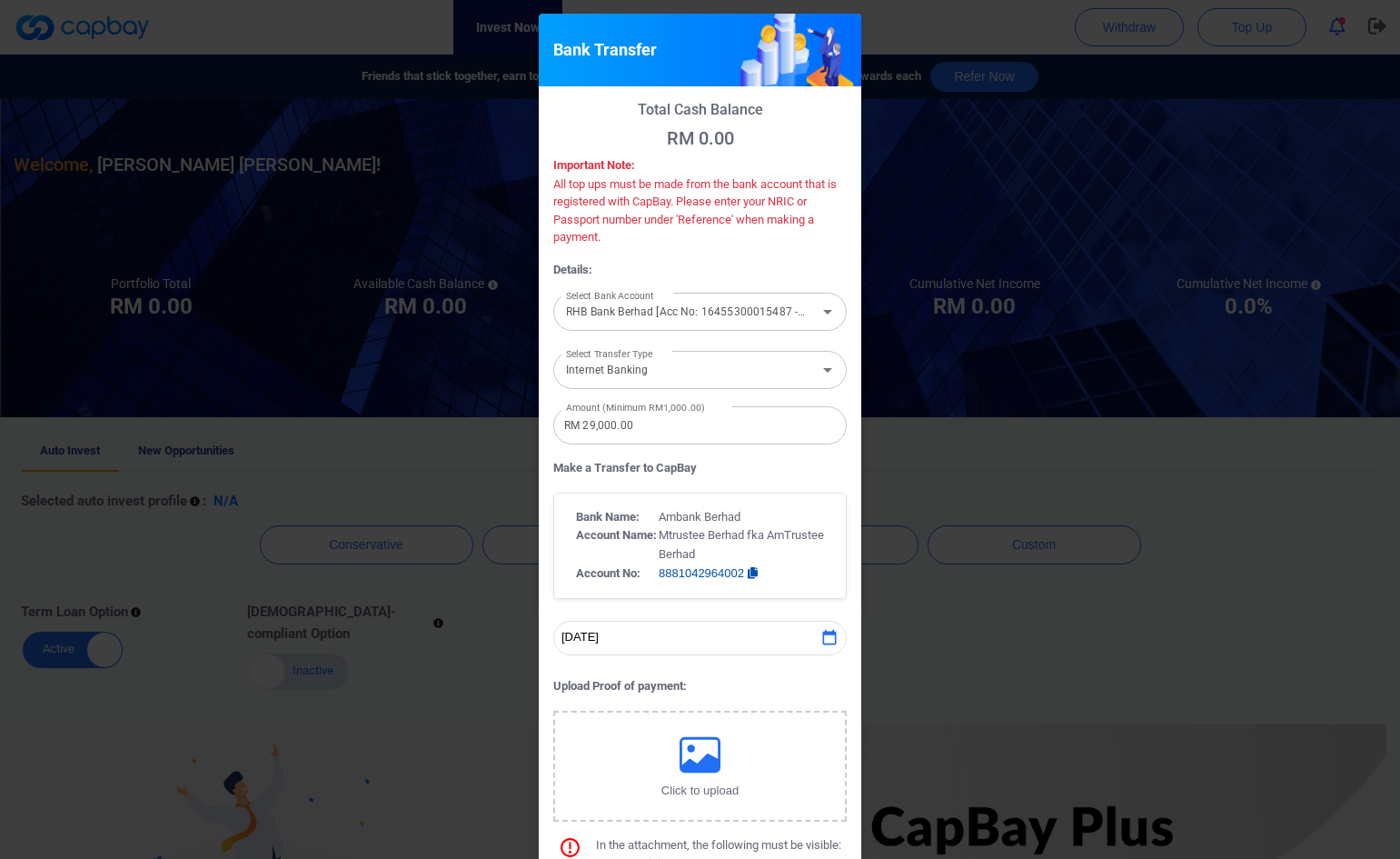
click at [652, 752] on button "Click to upload" at bounding box center [700, 765] width 294 height 110
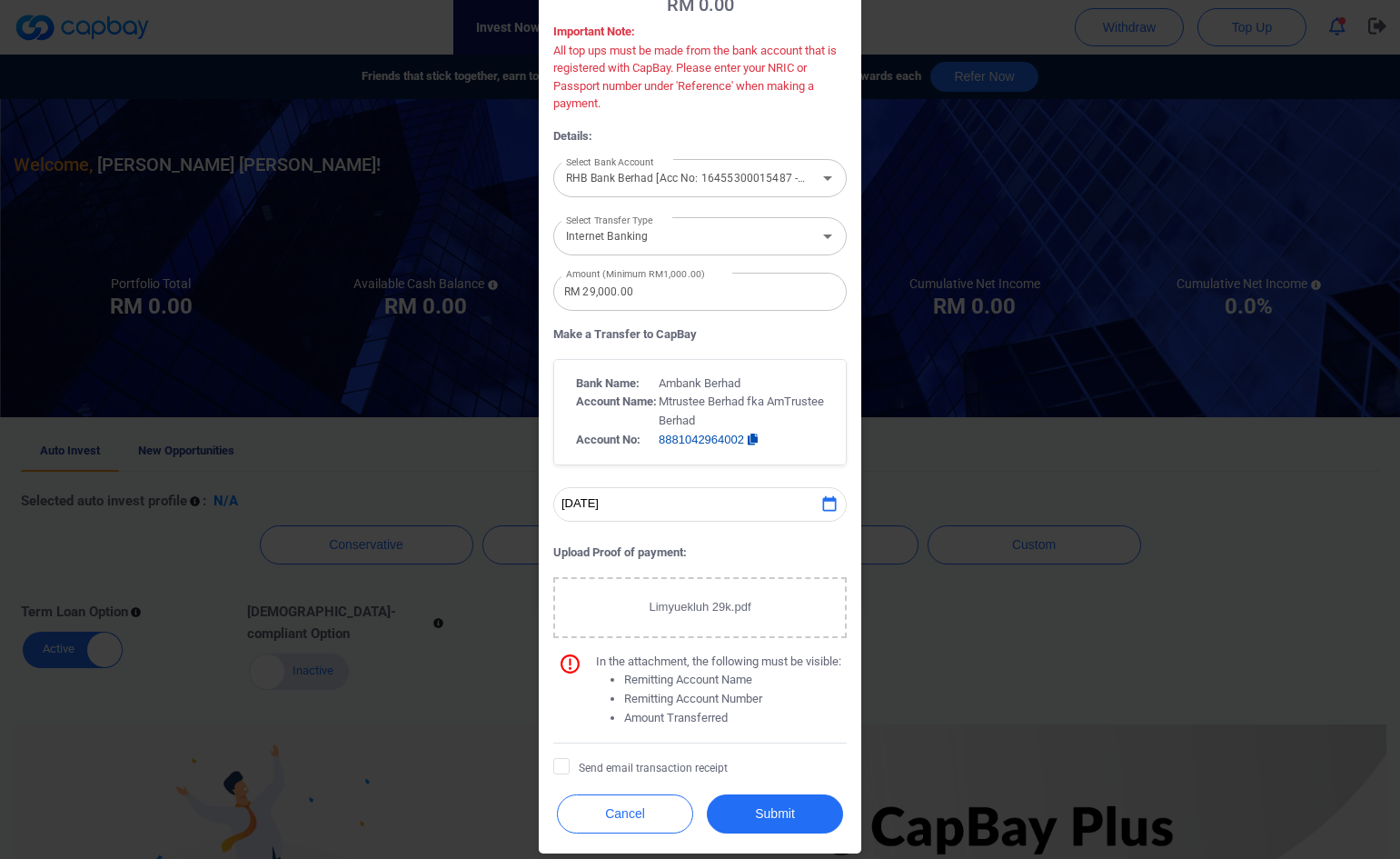
scroll to position [141, 0]
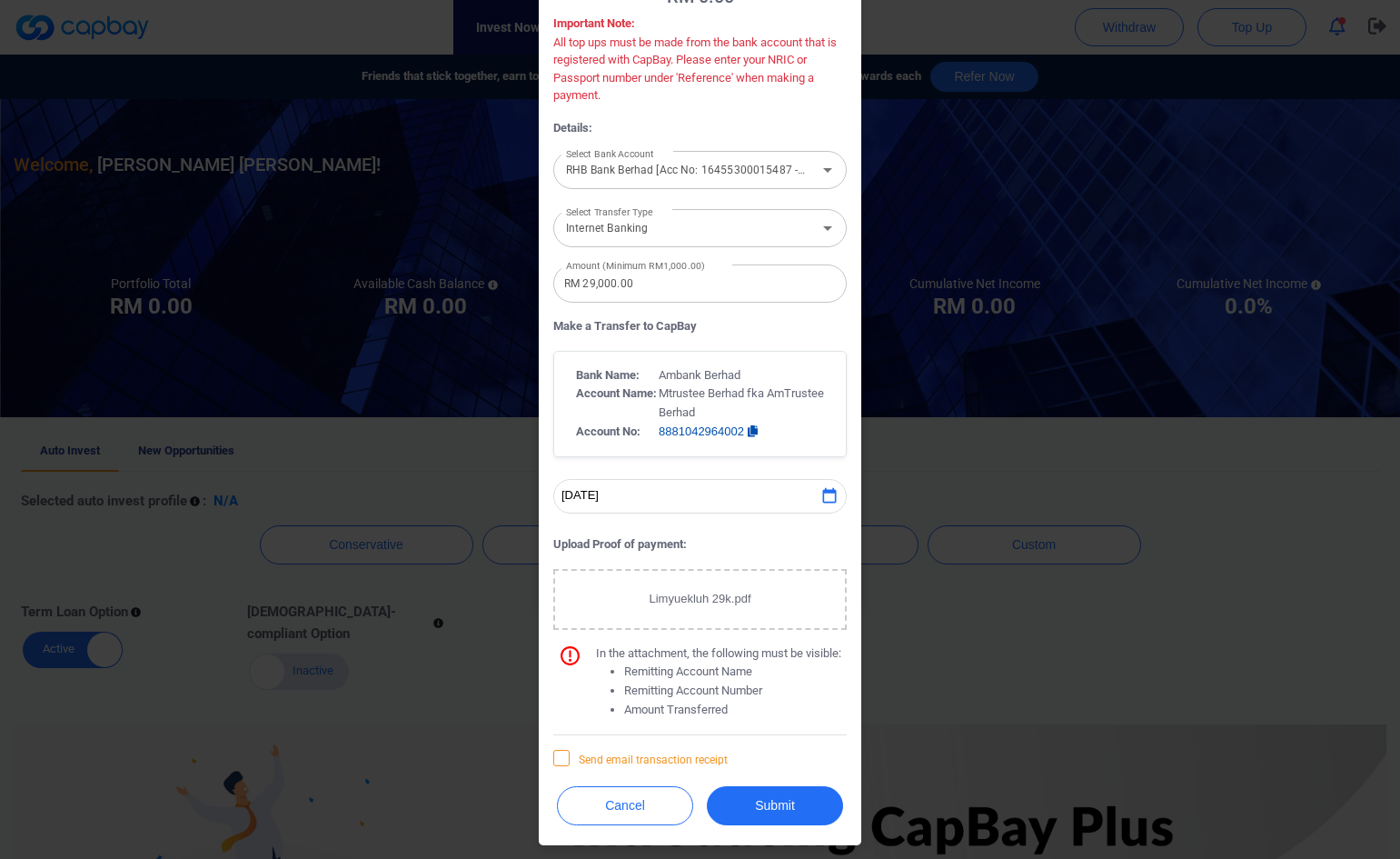
click at [557, 760] on icon at bounding box center [561, 756] width 15 height 15
click at [0, 0] on input "Send email transaction receipt" at bounding box center [0, 0] width 0 height 0
click at [741, 809] on button "Submit" at bounding box center [774, 805] width 136 height 39
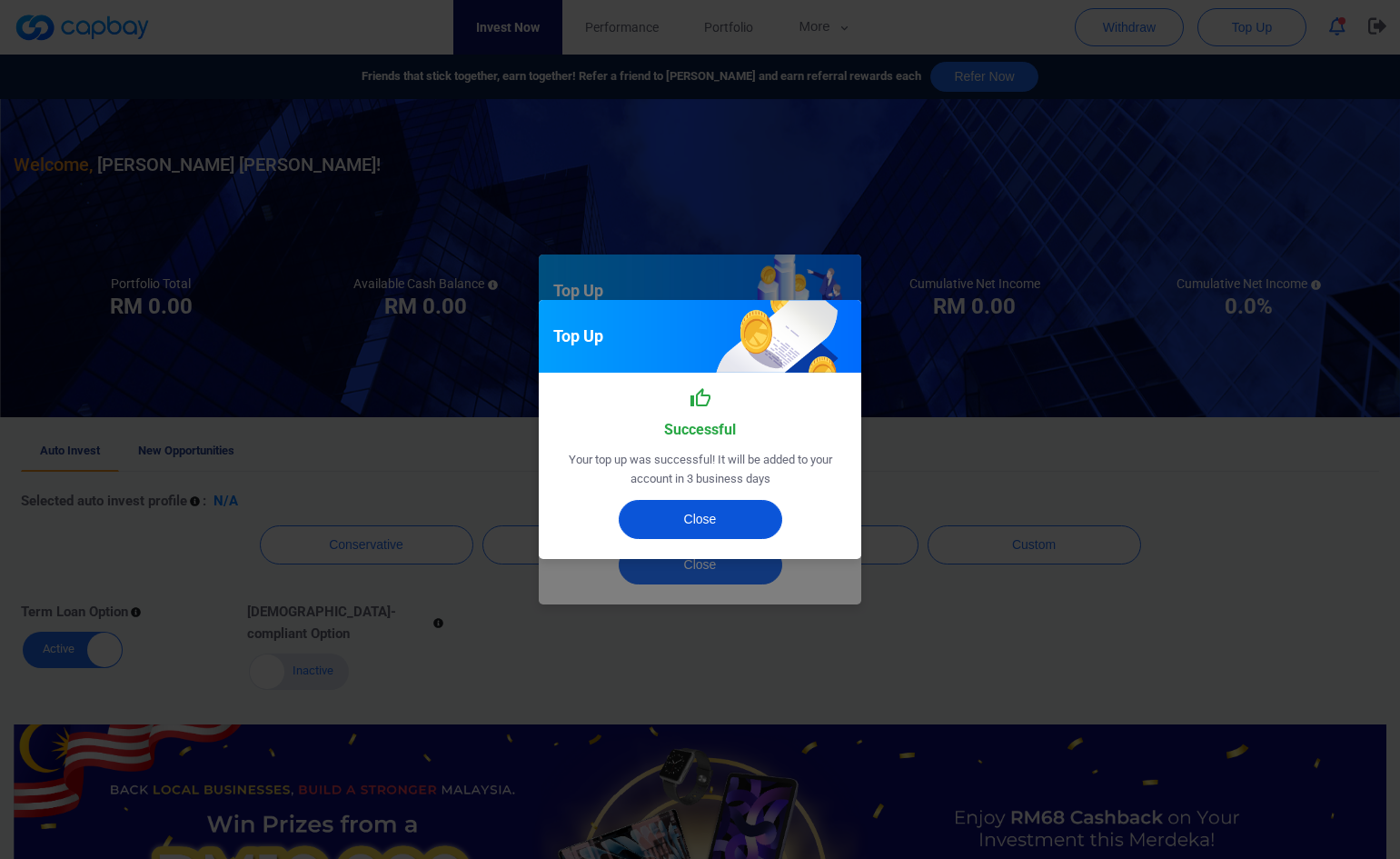
click at [725, 519] on button "Close" at bounding box center [700, 519] width 163 height 39
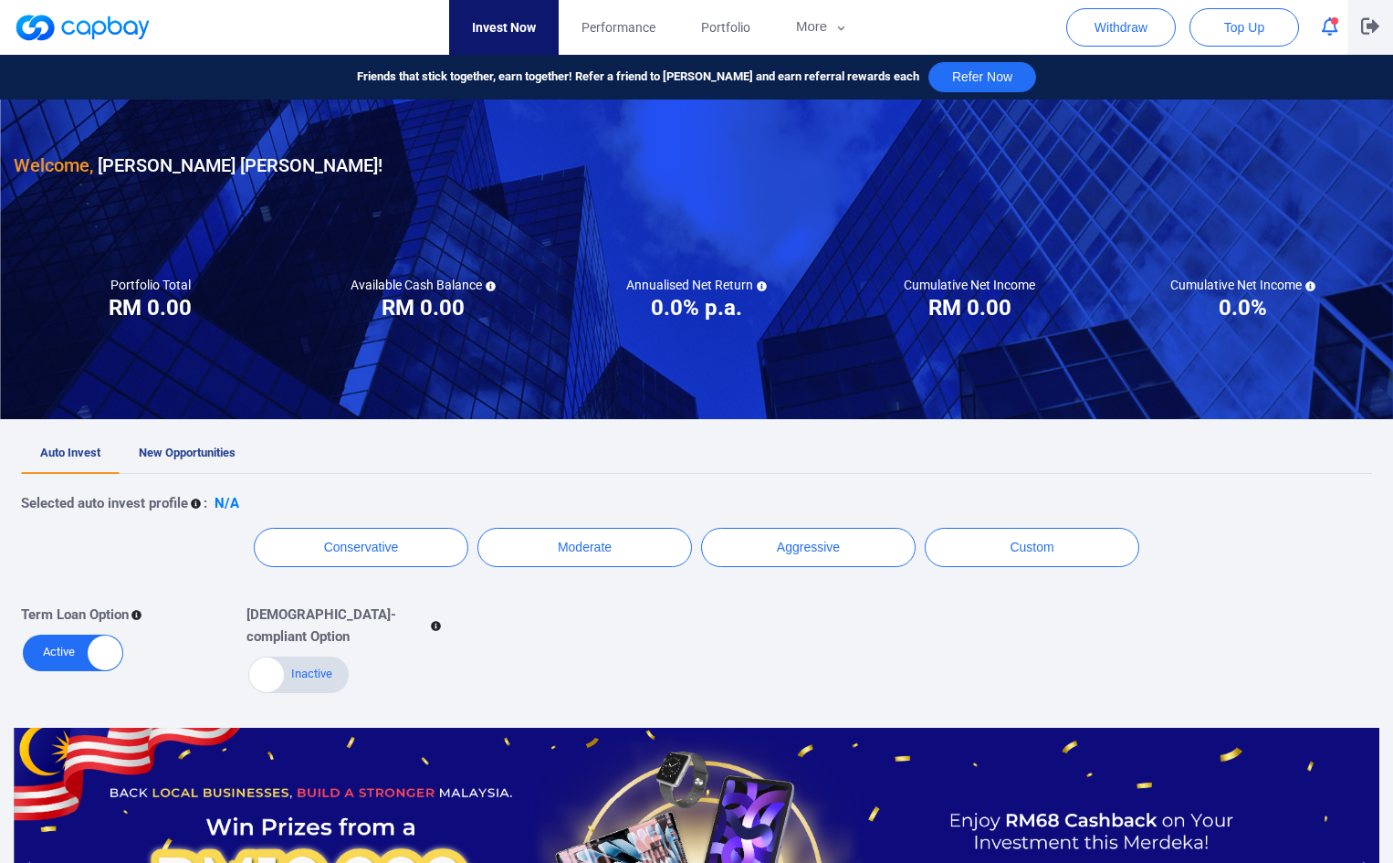
click at [1370, 23] on icon "button" at bounding box center [1370, 25] width 18 height 17
